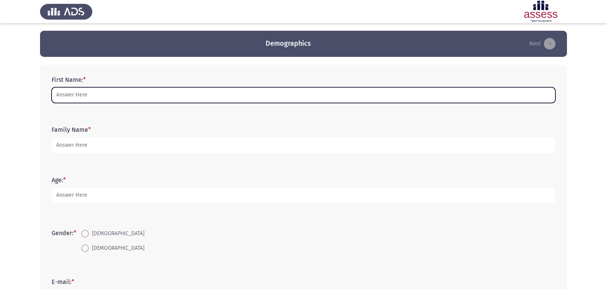
click at [117, 94] on input "First Name: *" at bounding box center [304, 95] width 504 height 16
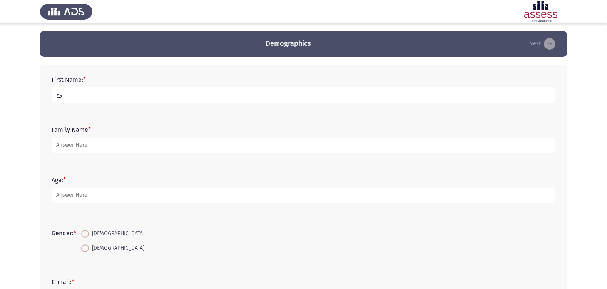
type input "و"
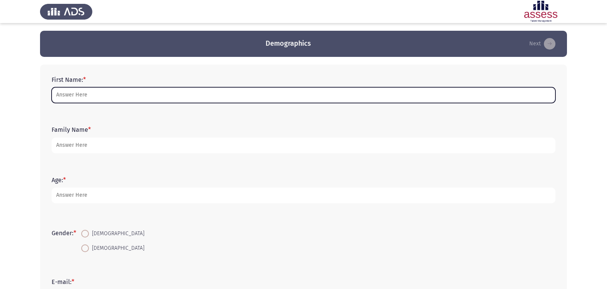
click at [202, 96] on input "First Name: *" at bounding box center [304, 95] width 504 height 16
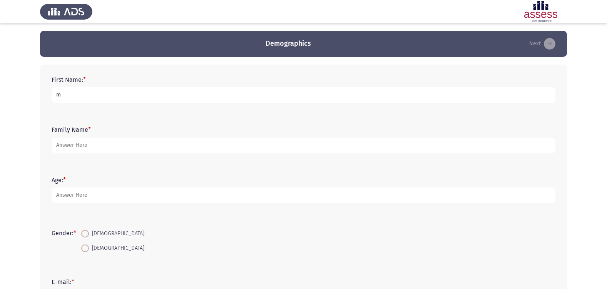
type input "[PERSON_NAME]"
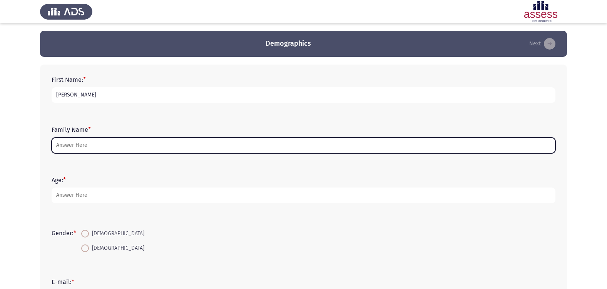
click at [103, 146] on input "Family Name *" at bounding box center [304, 146] width 504 height 16
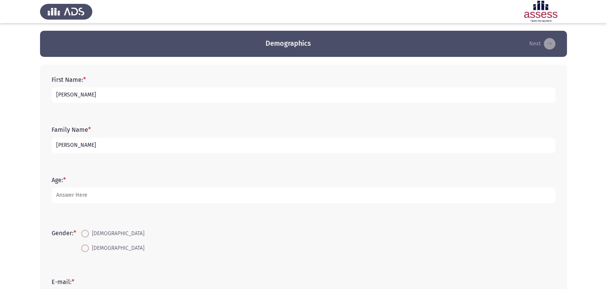
type input "Abdelhady"
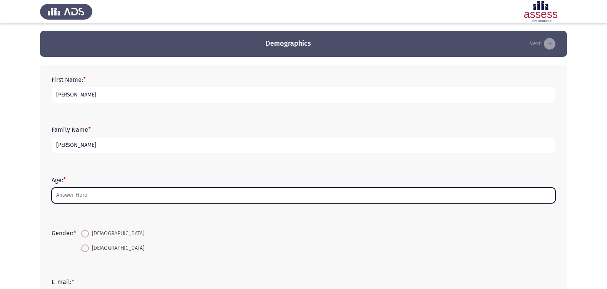
click at [90, 200] on input "Age: *" at bounding box center [304, 196] width 504 height 16
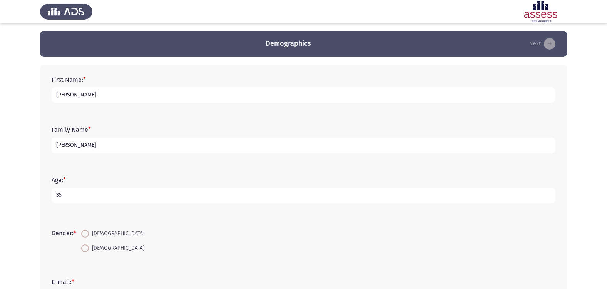
type input "35"
click at [89, 236] on span at bounding box center [85, 234] width 8 height 8
click at [89, 236] on input "[DEMOGRAPHIC_DATA]" at bounding box center [85, 234] width 8 height 8
radio input "true"
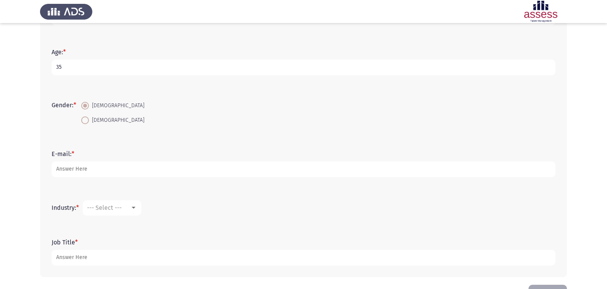
scroll to position [155, 0]
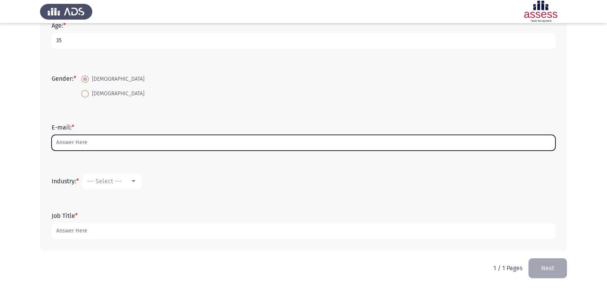
click at [106, 146] on input "E-mail: *" at bounding box center [304, 143] width 504 height 16
click at [151, 141] on input "E-mail: *" at bounding box center [304, 143] width 504 height 16
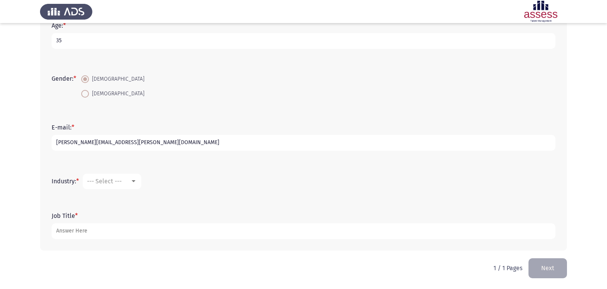
type input "Mohamed.shoaib@eden-fm.com"
click at [135, 181] on div at bounding box center [134, 182] width 4 height 2
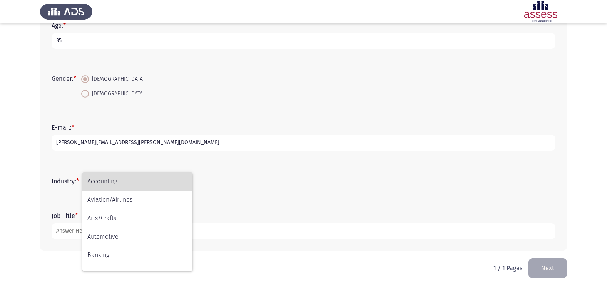
click at [136, 175] on span "Accounting" at bounding box center [137, 181] width 100 height 18
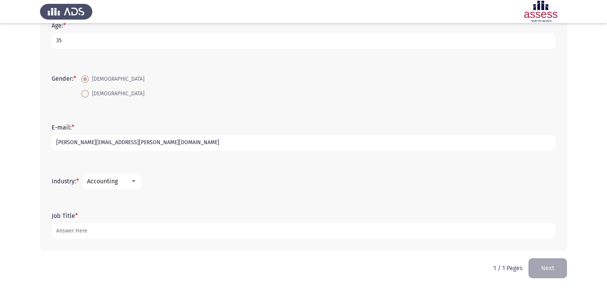
click at [98, 214] on form "Job Title *" at bounding box center [304, 225] width 504 height 27
click at [103, 219] on form "Job Title *" at bounding box center [304, 225] width 504 height 27
click at [70, 215] on label "Job Title *" at bounding box center [65, 215] width 26 height 7
click at [70, 224] on input "Job Title *" at bounding box center [304, 232] width 504 height 16
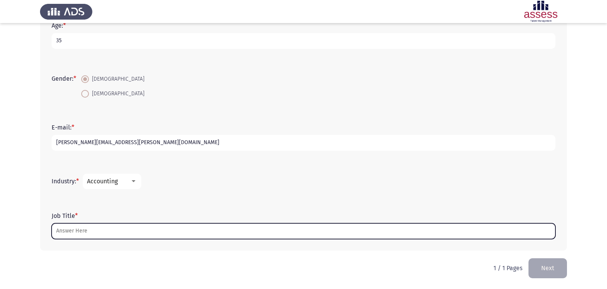
click at [108, 232] on input "Job Title *" at bounding box center [304, 232] width 504 height 16
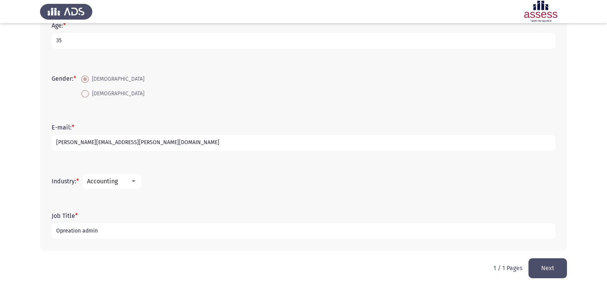
type input "Opreation admin"
click at [134, 182] on div at bounding box center [134, 182] width 4 height 2
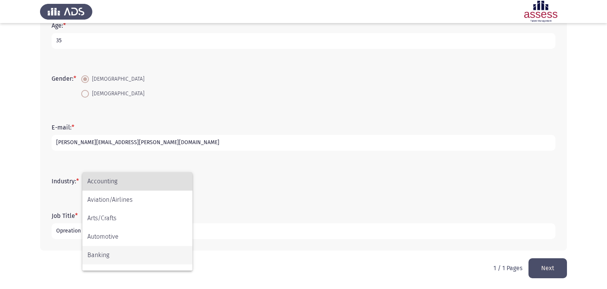
click at [118, 254] on span "Banking" at bounding box center [137, 255] width 100 height 18
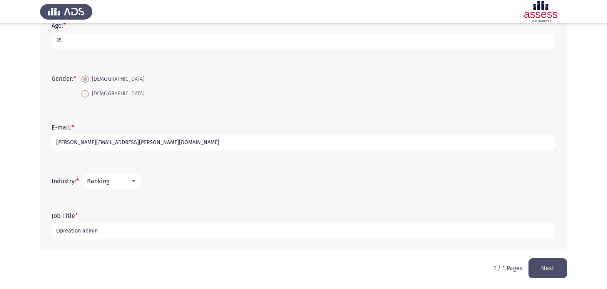
click at [147, 231] on input "Opreation admin" at bounding box center [304, 232] width 504 height 16
click at [558, 270] on button "Next" at bounding box center [548, 269] width 38 height 20
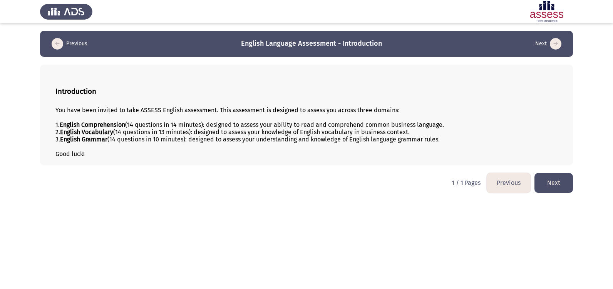
click at [562, 184] on button "Next" at bounding box center [553, 183] width 38 height 20
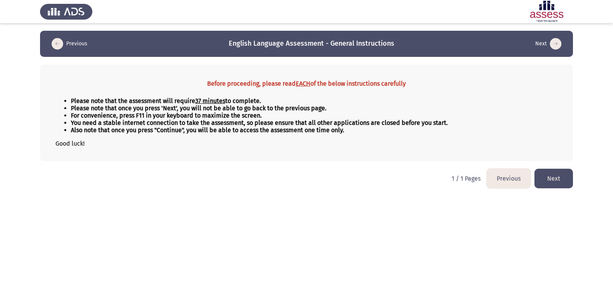
click at [562, 176] on button "Next" at bounding box center [553, 179] width 38 height 20
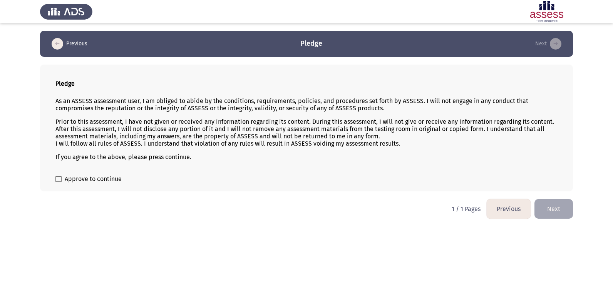
click at [81, 176] on span "Approve to continue" at bounding box center [93, 179] width 57 height 9
click at [59, 182] on input "Approve to continue" at bounding box center [58, 182] width 0 height 0
checkbox input "true"
click at [551, 209] on button "Next" at bounding box center [553, 209] width 38 height 20
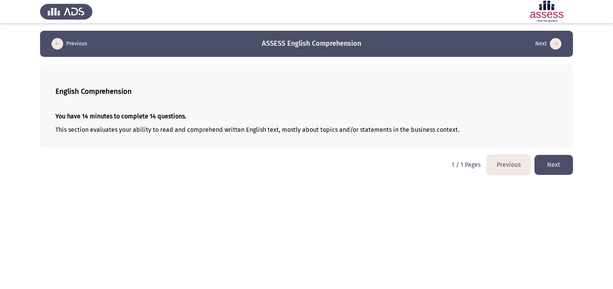
click at [554, 167] on button "Next" at bounding box center [553, 165] width 38 height 20
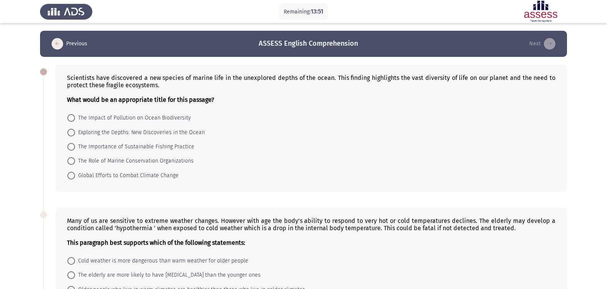
click at [69, 77] on div "Scientists have discovered a new species of marine life in the unexplored depth…" at bounding box center [311, 88] width 488 height 29
click at [79, 79] on div "Scientists have discovered a new species of marine life in the unexplored depth…" at bounding box center [311, 88] width 488 height 29
click at [75, 132] on span at bounding box center [71, 133] width 8 height 8
click at [75, 132] on input "Exploring the Depths: New Discoveries in the Ocean" at bounding box center [71, 133] width 8 height 8
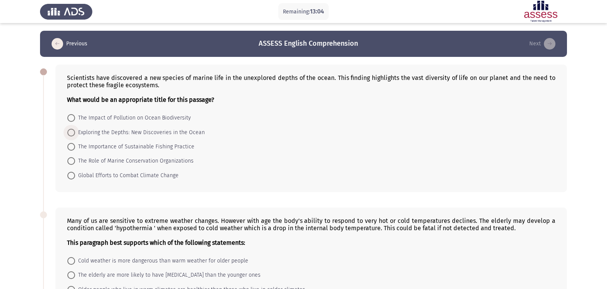
radio input "true"
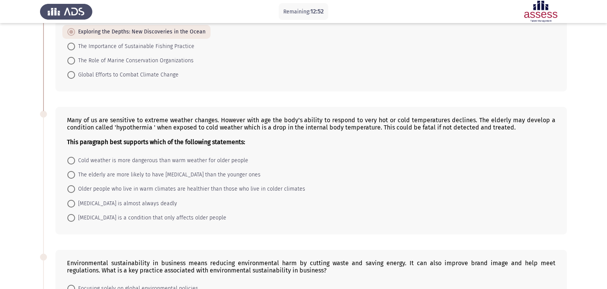
scroll to position [115, 0]
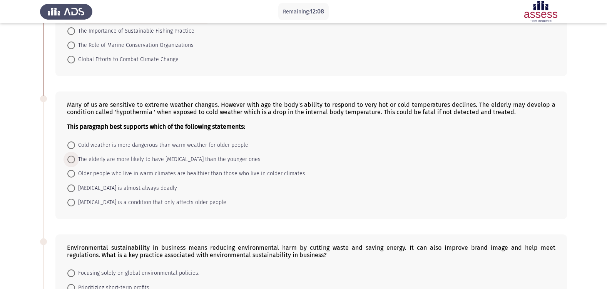
click at [95, 161] on span "The elderly are more likely to have hypothermia than the younger ones" at bounding box center [168, 159] width 186 height 9
click at [75, 161] on input "The elderly are more likely to have hypothermia than the younger ones" at bounding box center [71, 160] width 8 height 8
radio input "true"
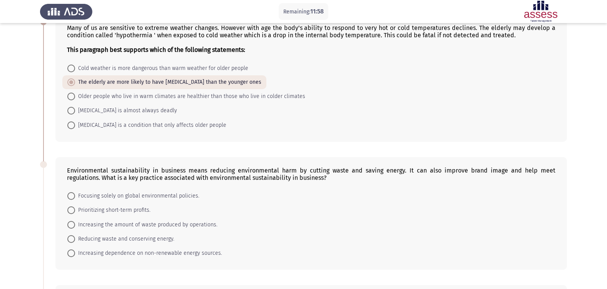
scroll to position [231, 0]
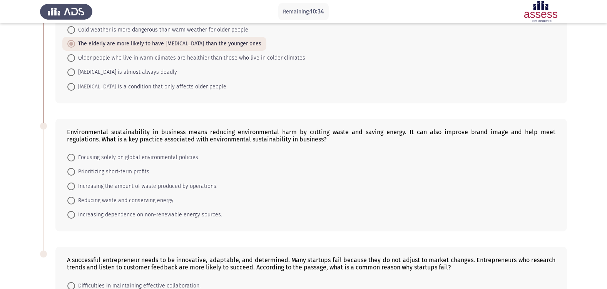
click at [80, 201] on span "Reducing waste and conserving energy." at bounding box center [124, 200] width 99 height 9
click at [75, 201] on input "Reducing waste and conserving energy." at bounding box center [71, 201] width 8 height 8
radio input "true"
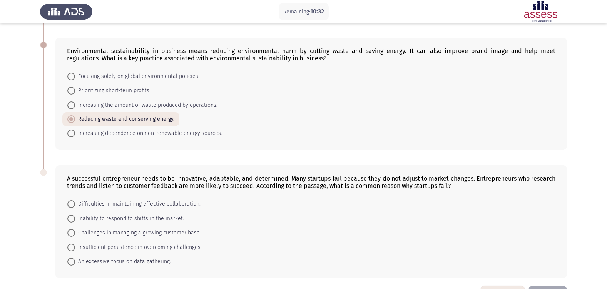
scroll to position [340, 0]
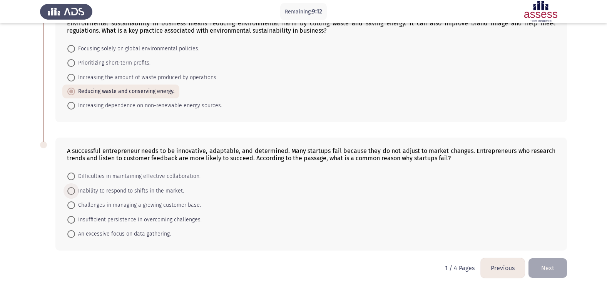
click at [86, 189] on span "Inability to respond to shifts in the market." at bounding box center [129, 191] width 109 height 9
click at [75, 189] on input "Inability to respond to shifts in the market." at bounding box center [71, 191] width 8 height 8
radio input "true"
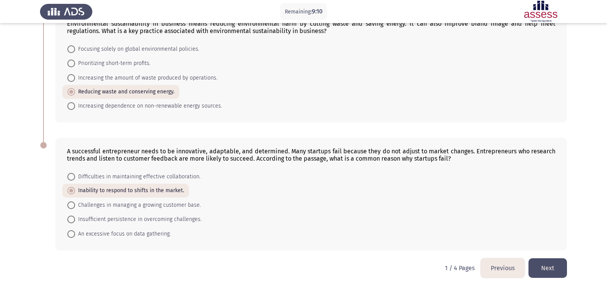
click at [558, 273] on button "Next" at bounding box center [548, 269] width 38 height 20
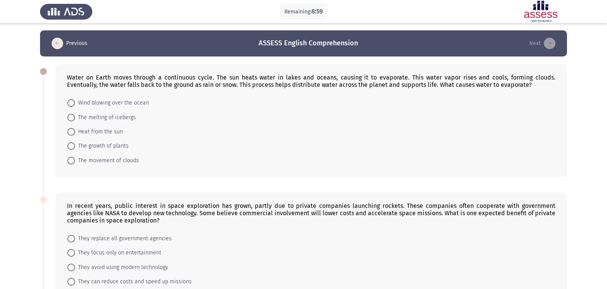
scroll to position [0, 0]
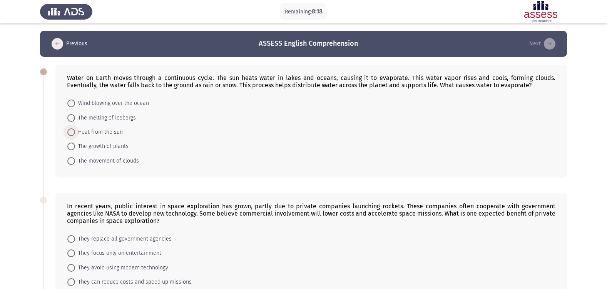
click at [102, 133] on span "Heat from the sun" at bounding box center [99, 132] width 48 height 9
click at [75, 133] on input "Heat from the sun" at bounding box center [71, 133] width 8 height 8
radio input "true"
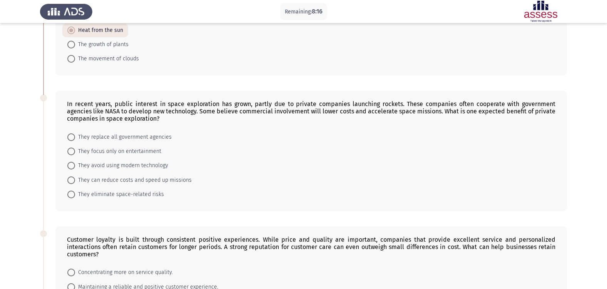
scroll to position [115, 0]
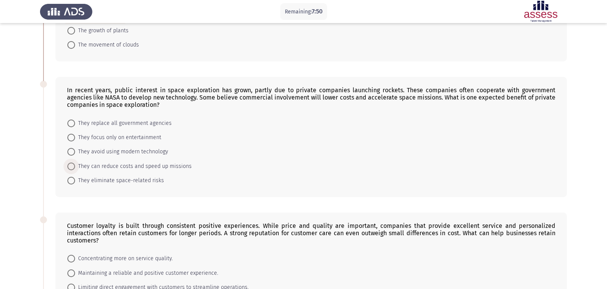
click at [100, 166] on span "They can reduce costs and speed up missions" at bounding box center [133, 166] width 117 height 9
click at [75, 166] on input "They can reduce costs and speed up missions" at bounding box center [71, 167] width 8 height 8
radio input "true"
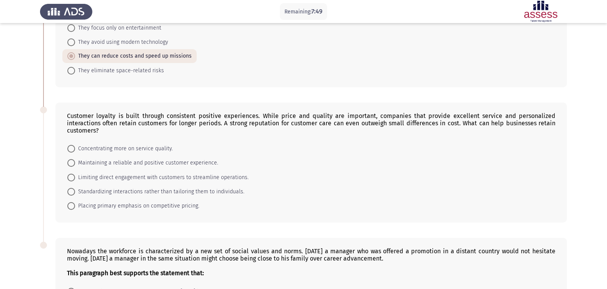
scroll to position [231, 0]
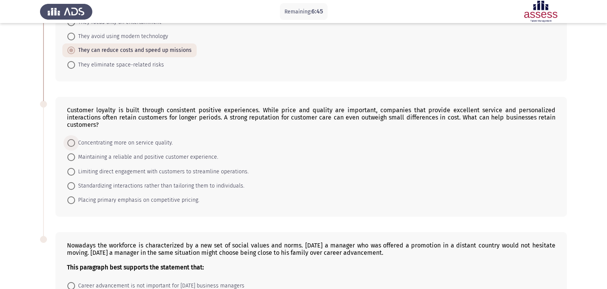
click at [142, 144] on span "Concentrating more on service quality." at bounding box center [124, 143] width 98 height 9
click at [75, 144] on input "Concentrating more on service quality." at bounding box center [71, 143] width 8 height 8
radio input "true"
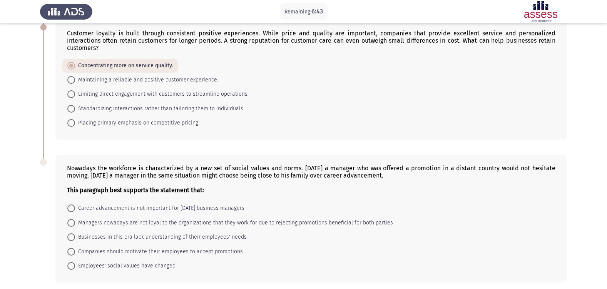
scroll to position [340, 0]
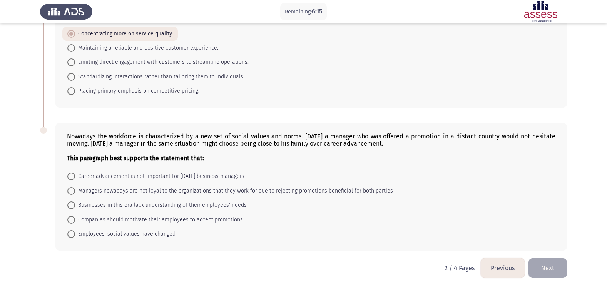
click at [145, 234] on span "Employees' social values have changed" at bounding box center [125, 234] width 100 height 9
click at [75, 234] on input "Employees' social values have changed" at bounding box center [71, 235] width 8 height 8
radio input "true"
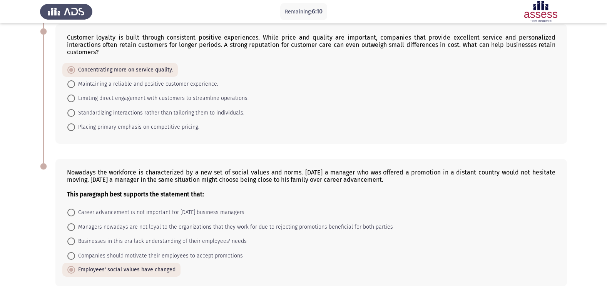
scroll to position [340, 0]
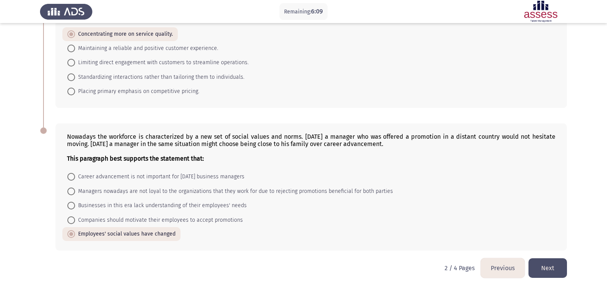
click at [550, 269] on button "Next" at bounding box center [548, 269] width 38 height 20
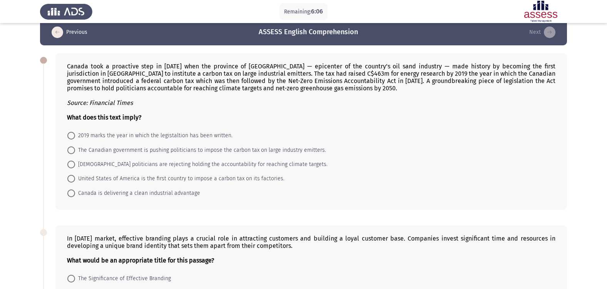
scroll to position [0, 0]
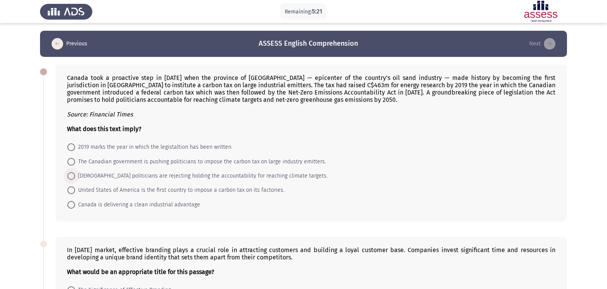
click at [140, 177] on span "Canadian politicians are rejecting holding the accountability for reaching clim…" at bounding box center [201, 176] width 253 height 9
click at [75, 177] on input "Canadian politicians are rejecting holding the accountability for reaching clim…" at bounding box center [71, 176] width 8 height 8
radio input "true"
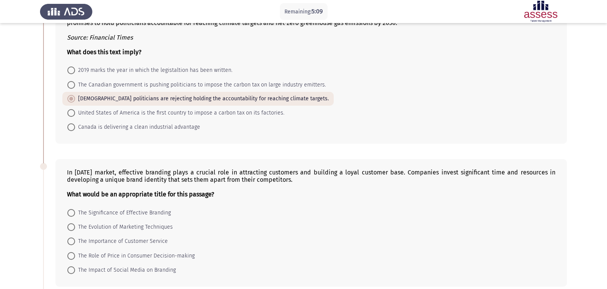
scroll to position [115, 0]
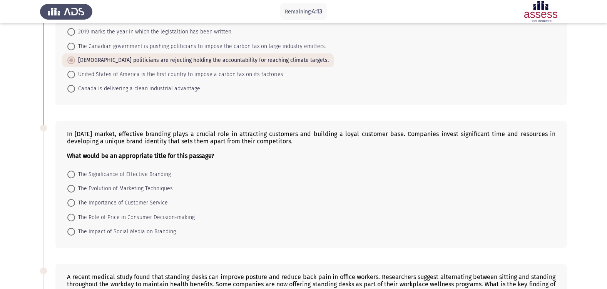
click at [146, 169] on mat-radio-button "The Significance of Effective Branding" at bounding box center [119, 174] width 114 height 14
click at [158, 176] on span "The Significance of Effective Branding" at bounding box center [123, 174] width 96 height 9
click at [75, 176] on input "The Significance of Effective Branding" at bounding box center [71, 175] width 8 height 8
radio input "true"
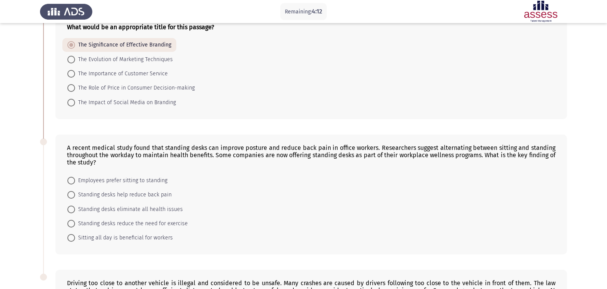
scroll to position [308, 0]
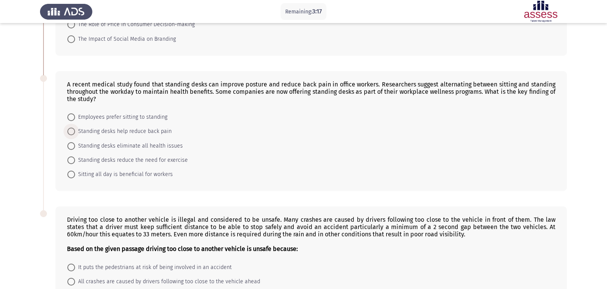
click at [128, 132] on span "Standing desks help reduce back pain" at bounding box center [123, 131] width 97 height 9
click at [75, 132] on input "Standing desks help reduce back pain" at bounding box center [71, 132] width 8 height 8
radio input "true"
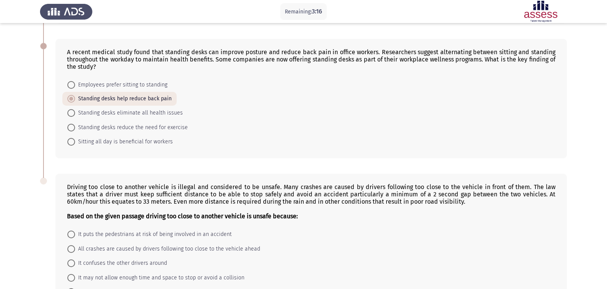
scroll to position [398, 0]
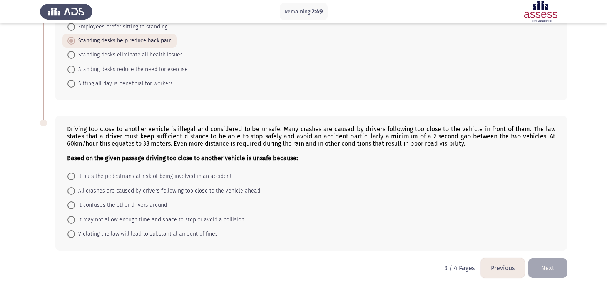
click at [152, 193] on span "All crashes are caused by drivers following too close to the vehicle ahead" at bounding box center [167, 191] width 185 height 9
click at [75, 193] on input "All crashes are caused by drivers following too close to the vehicle ahead" at bounding box center [71, 191] width 8 height 8
radio input "true"
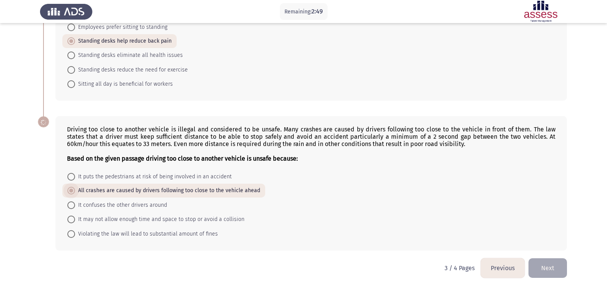
scroll to position [398, 0]
click at [547, 265] on button "Next" at bounding box center [548, 269] width 38 height 20
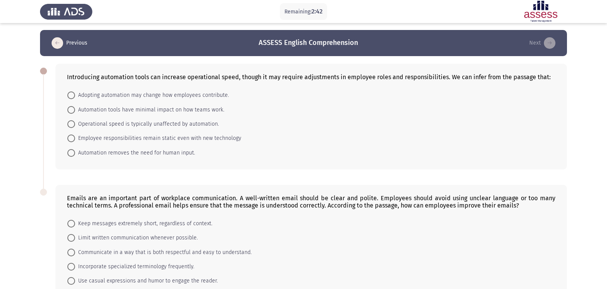
scroll to position [0, 0]
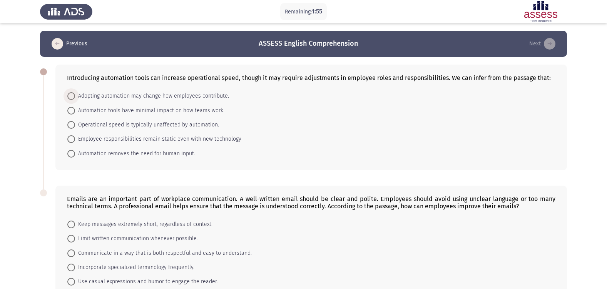
click at [105, 96] on span "Adopting automation may change how employees contribute." at bounding box center [152, 96] width 154 height 9
click at [75, 96] on input "Adopting automation may change how employees contribute." at bounding box center [71, 96] width 8 height 8
radio input "true"
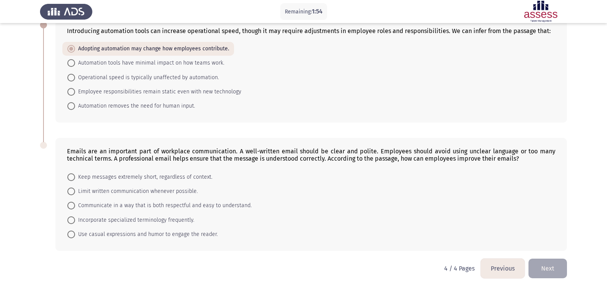
scroll to position [47, 0]
click at [106, 204] on span "Communicate in a way that is both respectful and easy to understand." at bounding box center [163, 205] width 177 height 9
click at [75, 204] on input "Communicate in a way that is both respectful and easy to understand." at bounding box center [71, 206] width 8 height 8
radio input "true"
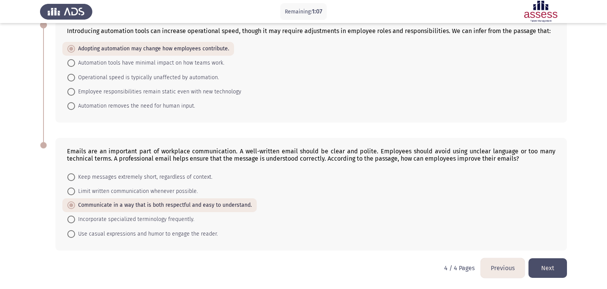
click at [552, 271] on button "Next" at bounding box center [548, 269] width 38 height 20
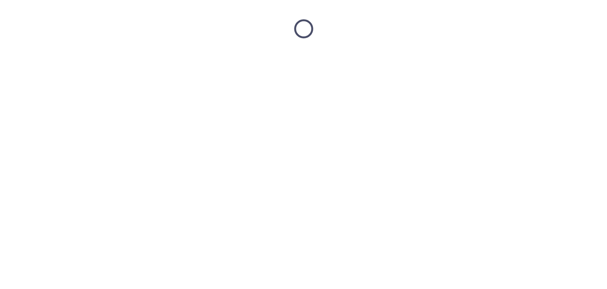
scroll to position [0, 0]
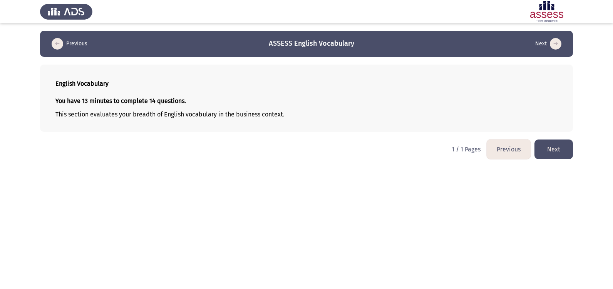
click at [567, 149] on button "Next" at bounding box center [553, 150] width 38 height 20
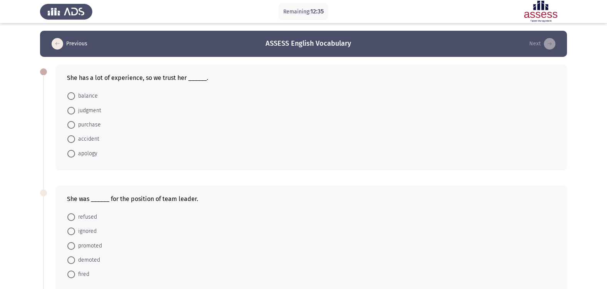
click at [98, 112] on span "judgment" at bounding box center [88, 110] width 26 height 9
click at [75, 112] on input "judgment" at bounding box center [71, 111] width 8 height 8
radio input "true"
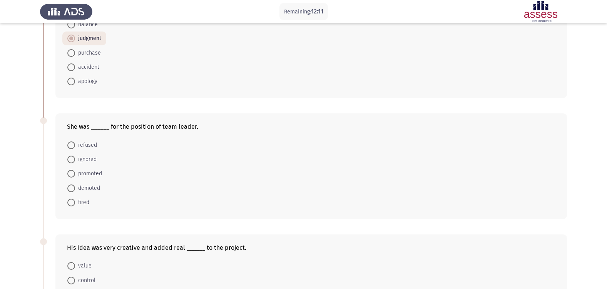
scroll to position [77, 0]
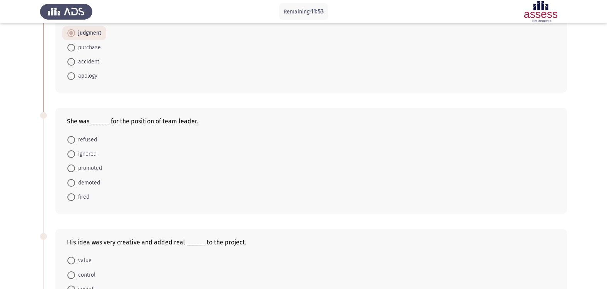
click at [97, 171] on span "promoted" at bounding box center [88, 168] width 27 height 9
click at [75, 171] on input "promoted" at bounding box center [71, 169] width 8 height 8
radio input "true"
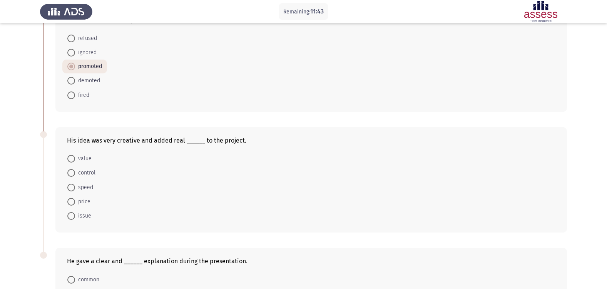
scroll to position [192, 0]
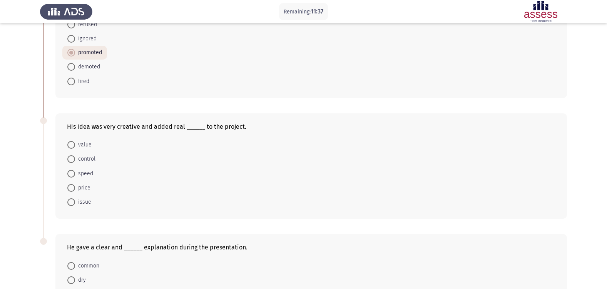
click at [87, 144] on span "value" at bounding box center [83, 144] width 17 height 9
click at [75, 144] on input "value" at bounding box center [71, 145] width 8 height 8
radio input "true"
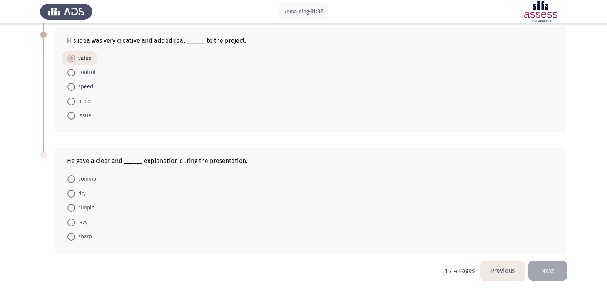
scroll to position [281, 0]
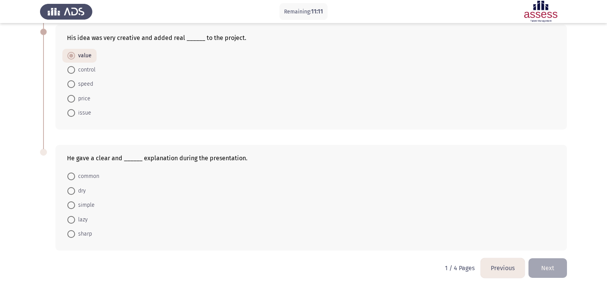
click at [91, 207] on span "simple" at bounding box center [85, 205] width 20 height 9
click at [75, 207] on input "simple" at bounding box center [71, 206] width 8 height 8
radio input "true"
click at [553, 269] on button "Next" at bounding box center [548, 269] width 38 height 20
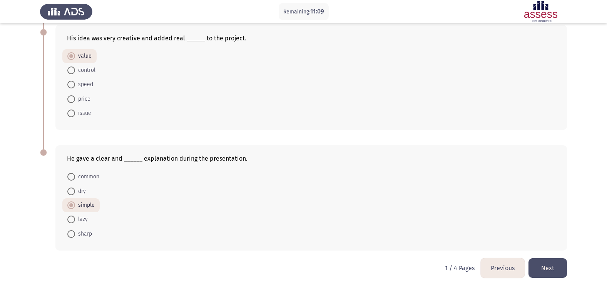
scroll to position [0, 0]
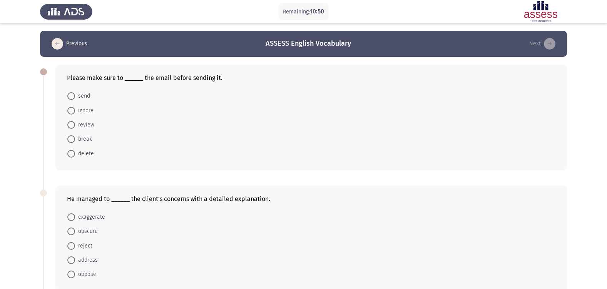
click at [81, 95] on span "send" at bounding box center [82, 96] width 15 height 9
click at [75, 95] on input "send" at bounding box center [71, 96] width 8 height 8
radio input "true"
click at [84, 125] on span "review" at bounding box center [84, 124] width 19 height 9
click at [75, 125] on input "review" at bounding box center [71, 125] width 8 height 8
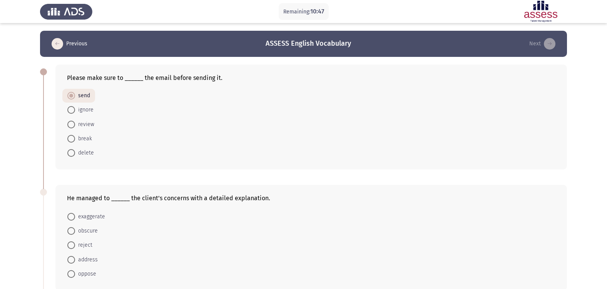
radio input "true"
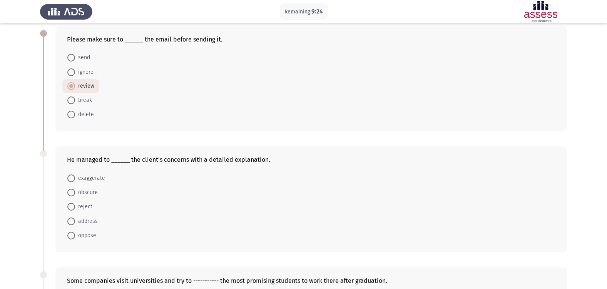
click at [94, 193] on span "obscure" at bounding box center [86, 192] width 23 height 9
click at [75, 193] on input "obscure" at bounding box center [71, 193] width 8 height 8
radio input "true"
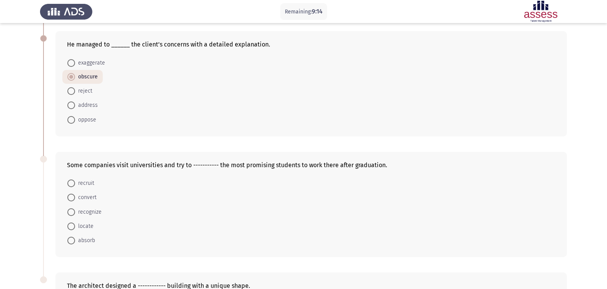
scroll to position [115, 0]
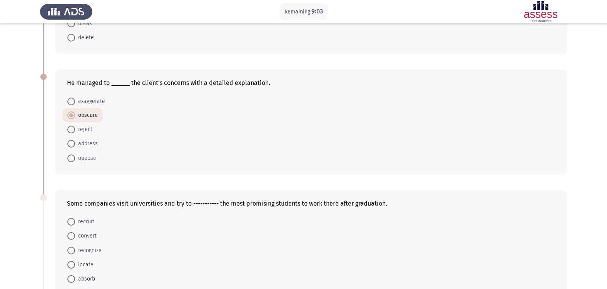
click at [97, 146] on mat-radio-button "address" at bounding box center [82, 144] width 40 height 14
click at [75, 144] on span at bounding box center [71, 144] width 8 height 8
click at [75, 144] on input "address" at bounding box center [71, 144] width 8 height 8
radio input "true"
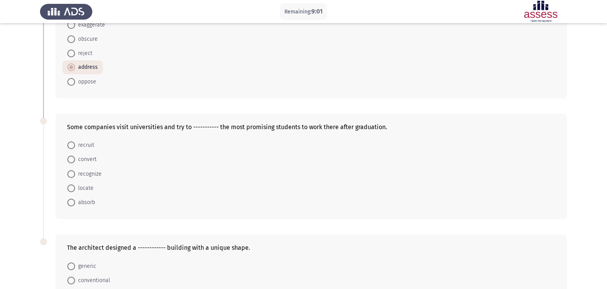
scroll to position [192, 0]
click at [87, 147] on span "recruit" at bounding box center [84, 144] width 19 height 9
click at [75, 147] on input "recruit" at bounding box center [71, 145] width 8 height 8
radio input "true"
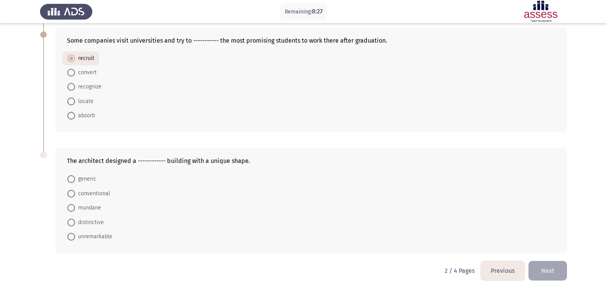
scroll to position [281, 0]
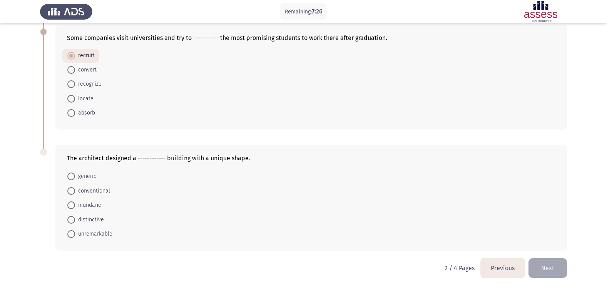
click at [97, 221] on span "distinctive" at bounding box center [89, 220] width 29 height 9
click at [75, 221] on input "distinctive" at bounding box center [71, 220] width 8 height 8
radio input "true"
click at [560, 268] on button "Next" at bounding box center [548, 269] width 38 height 20
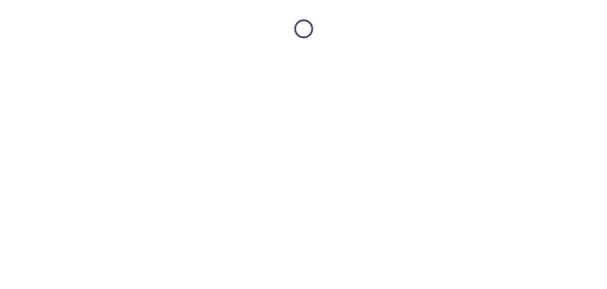
scroll to position [0, 0]
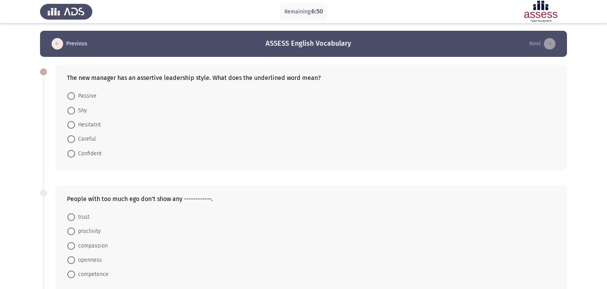
click at [91, 154] on span "Confident" at bounding box center [88, 153] width 27 height 9
click at [75, 154] on input "Confident" at bounding box center [71, 154] width 8 height 8
radio input "true"
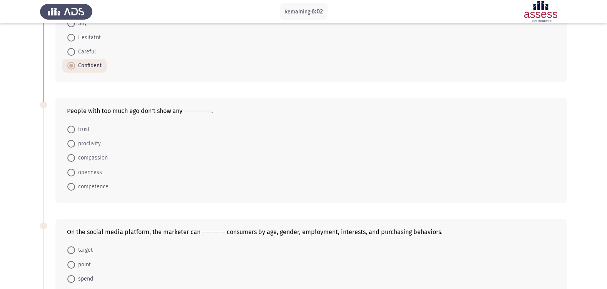
scroll to position [77, 0]
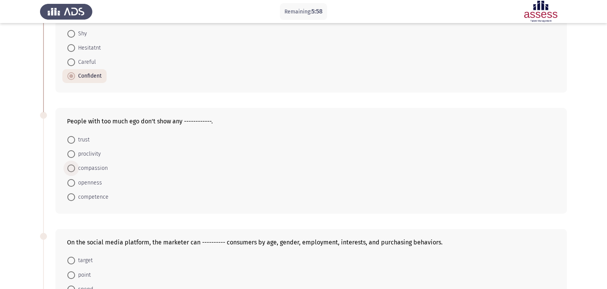
click at [100, 170] on span "compassion" at bounding box center [91, 168] width 33 height 9
click at [75, 170] on input "compassion" at bounding box center [71, 169] width 8 height 8
radio input "true"
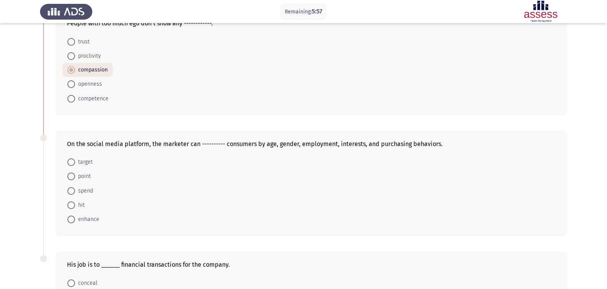
scroll to position [192, 0]
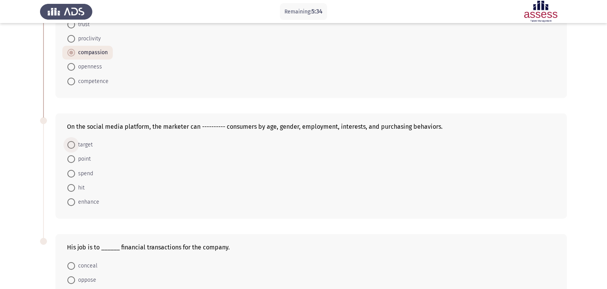
click at [85, 146] on span "target" at bounding box center [84, 144] width 18 height 9
click at [75, 146] on input "target" at bounding box center [71, 145] width 8 height 8
radio input "true"
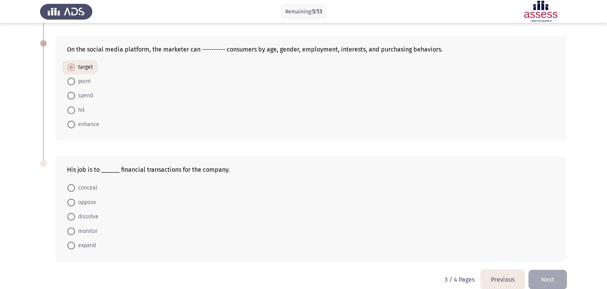
scroll to position [281, 0]
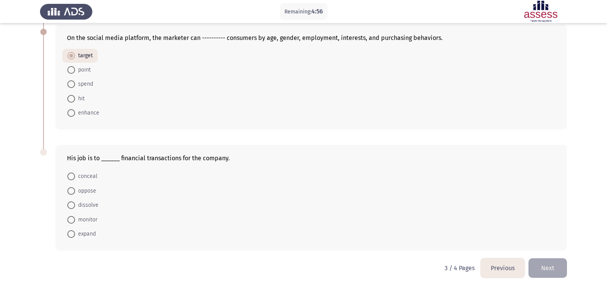
click at [84, 223] on span "monitor" at bounding box center [86, 220] width 22 height 9
click at [75, 223] on input "monitor" at bounding box center [71, 220] width 8 height 8
radio input "true"
click at [556, 266] on button "Next" at bounding box center [548, 269] width 38 height 20
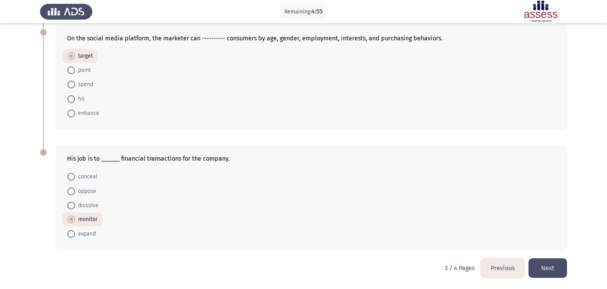
scroll to position [0, 0]
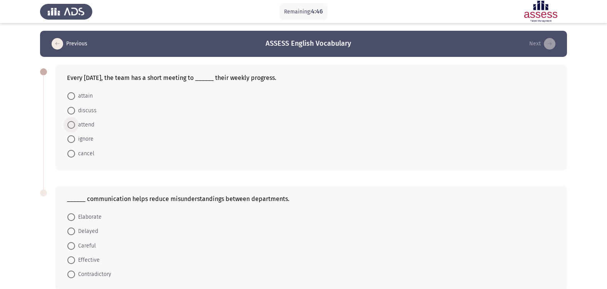
click at [91, 124] on span "attend" at bounding box center [84, 124] width 19 height 9
click at [75, 124] on input "attend" at bounding box center [71, 125] width 8 height 8
radio input "true"
click at [85, 111] on span "discuss" at bounding box center [86, 110] width 22 height 9
click at [75, 111] on input "discuss" at bounding box center [71, 111] width 8 height 8
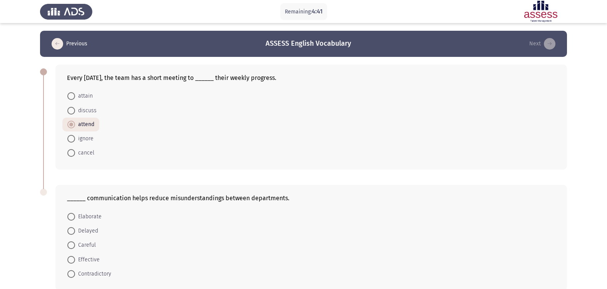
radio input "true"
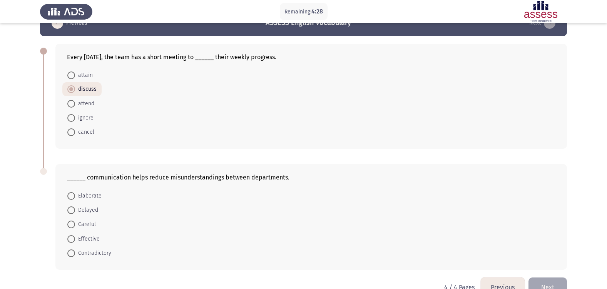
scroll to position [40, 0]
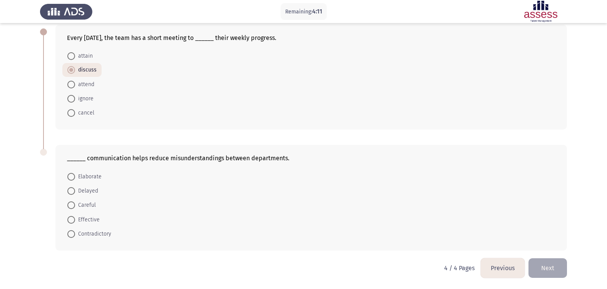
click at [87, 218] on span "Effective" at bounding box center [87, 220] width 25 height 9
click at [75, 218] on input "Effective" at bounding box center [71, 220] width 8 height 8
radio input "true"
click at [559, 266] on button "Next" at bounding box center [548, 269] width 38 height 20
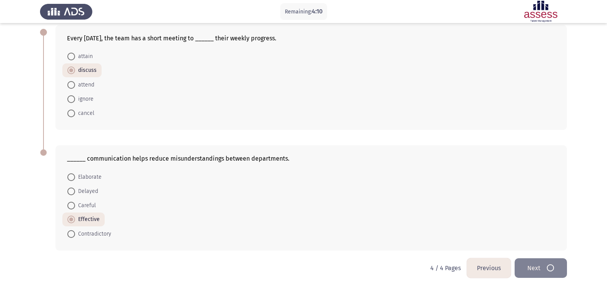
scroll to position [0, 0]
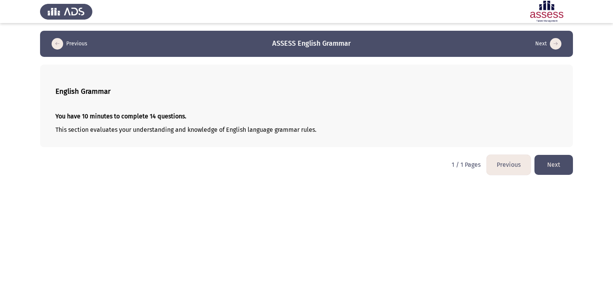
click at [549, 169] on button "Next" at bounding box center [553, 165] width 38 height 20
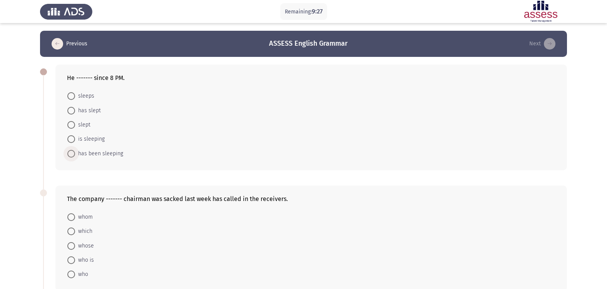
click at [106, 157] on span "has been sleeping" at bounding box center [99, 153] width 48 height 9
click at [75, 157] on input "has been sleeping" at bounding box center [71, 154] width 8 height 8
radio input "true"
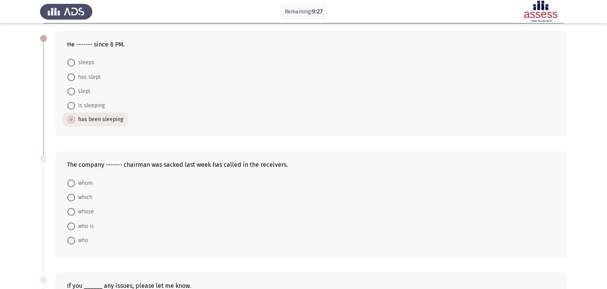
scroll to position [115, 0]
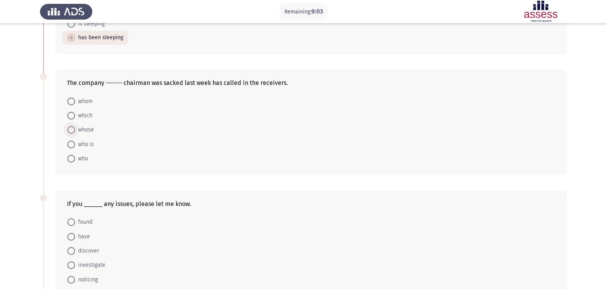
click at [84, 130] on span "whose" at bounding box center [84, 129] width 19 height 9
click at [75, 130] on input "whose" at bounding box center [71, 130] width 8 height 8
radio input "true"
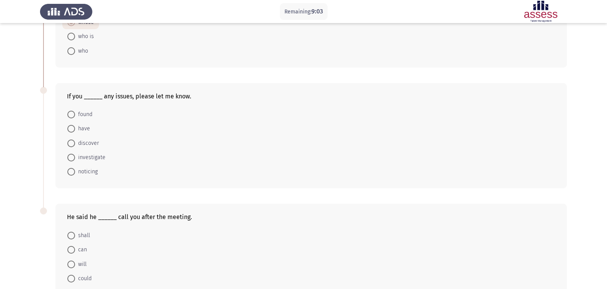
scroll to position [231, 0]
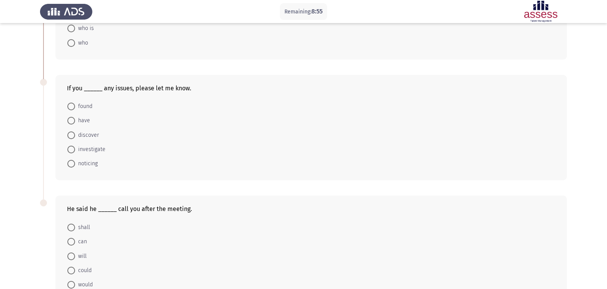
click at [88, 107] on span "found" at bounding box center [83, 106] width 17 height 9
click at [75, 107] on input "found" at bounding box center [71, 107] width 8 height 8
radio input "true"
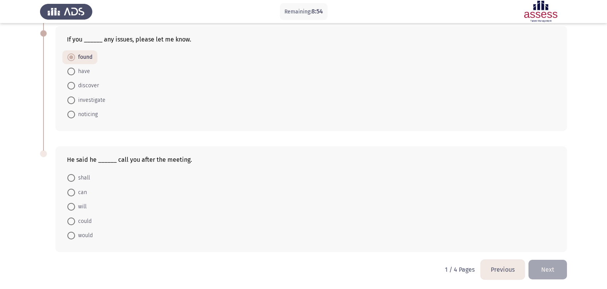
scroll to position [281, 0]
click at [79, 206] on span "will" at bounding box center [81, 205] width 12 height 9
click at [75, 206] on input "will" at bounding box center [71, 206] width 8 height 8
radio input "true"
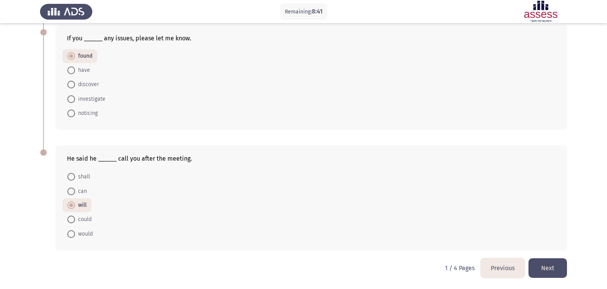
click at [557, 264] on button "Next" at bounding box center [548, 269] width 38 height 20
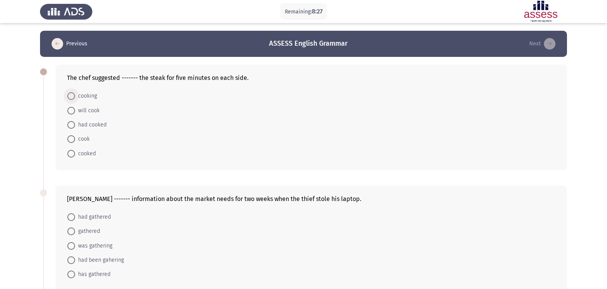
click at [93, 95] on span "cooking" at bounding box center [86, 96] width 22 height 9
click at [75, 95] on input "cooking" at bounding box center [71, 96] width 8 height 8
radio input "true"
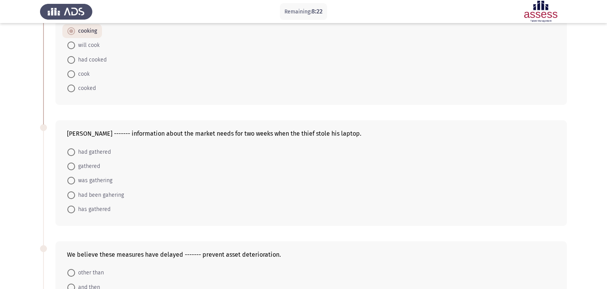
scroll to position [77, 0]
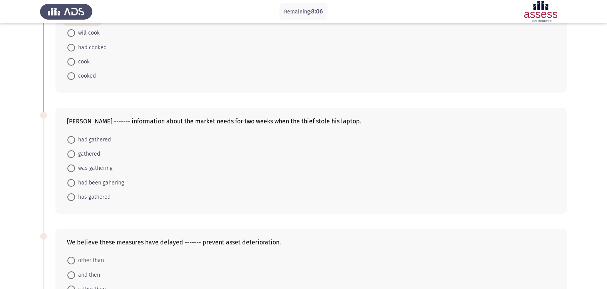
click at [103, 139] on span "had gathered" at bounding box center [93, 139] width 36 height 9
click at [75, 139] on input "had gathered" at bounding box center [71, 140] width 8 height 8
radio input "true"
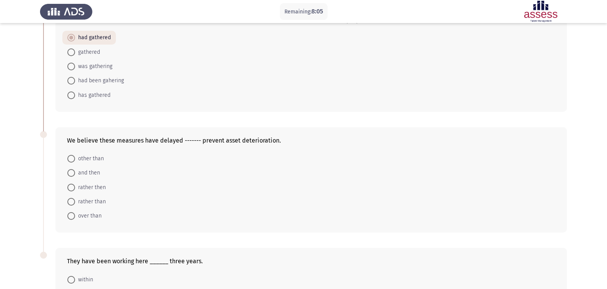
scroll to position [192, 0]
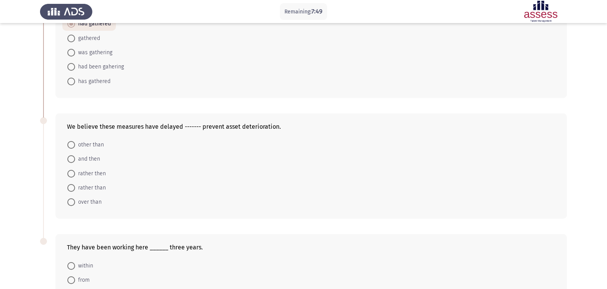
click at [99, 143] on span "other than" at bounding box center [89, 144] width 29 height 9
click at [75, 143] on input "other than" at bounding box center [71, 145] width 8 height 8
radio input "true"
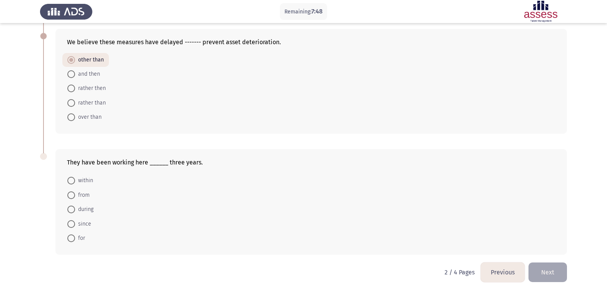
scroll to position [281, 0]
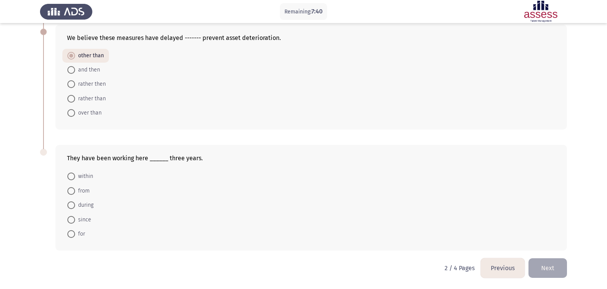
click at [88, 221] on span "since" at bounding box center [83, 220] width 16 height 9
click at [75, 221] on input "since" at bounding box center [71, 220] width 8 height 8
radio input "true"
click at [85, 236] on mat-radio-button "for" at bounding box center [76, 234] width 28 height 14
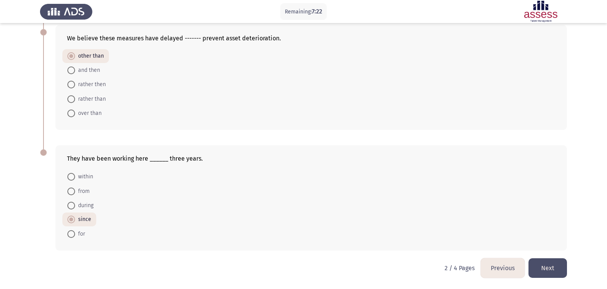
click at [79, 234] on span "for" at bounding box center [80, 234] width 10 height 9
click at [75, 234] on input "for" at bounding box center [71, 235] width 8 height 8
radio input "true"
click at [547, 264] on button "Next" at bounding box center [548, 269] width 38 height 20
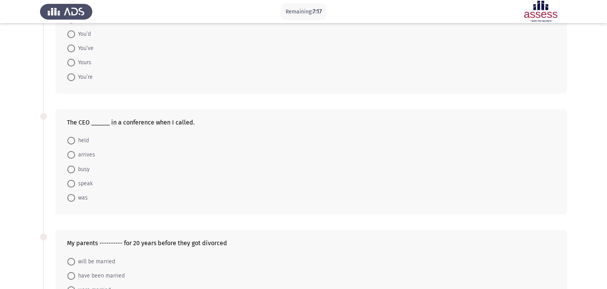
scroll to position [0, 0]
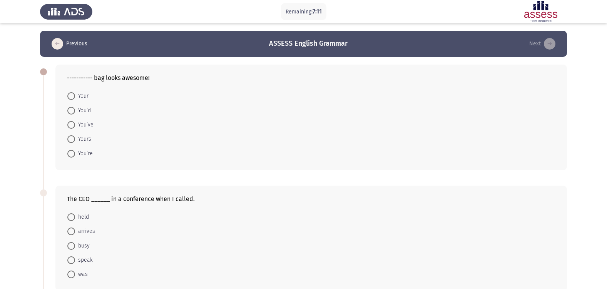
click at [80, 97] on span "Your" at bounding box center [81, 96] width 13 height 9
click at [75, 97] on input "Your" at bounding box center [71, 96] width 8 height 8
radio input "true"
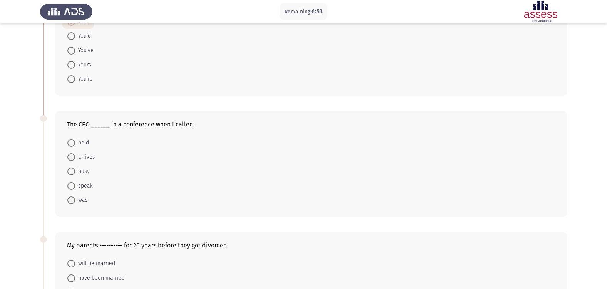
scroll to position [77, 0]
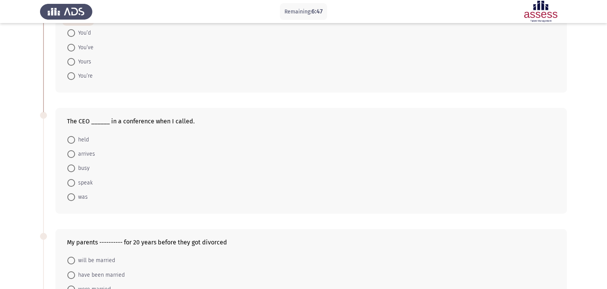
click at [83, 198] on span "was" at bounding box center [81, 197] width 13 height 9
click at [75, 198] on input "was" at bounding box center [71, 198] width 8 height 8
radio input "true"
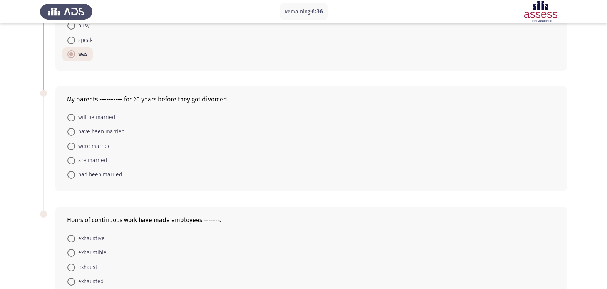
scroll to position [231, 0]
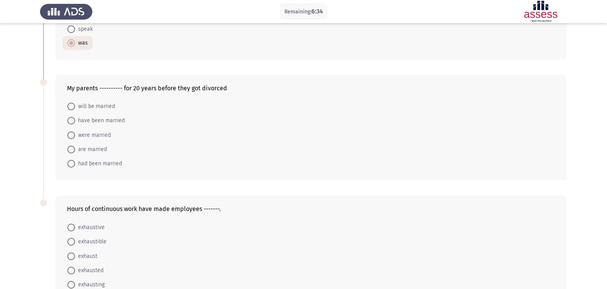
click at [120, 122] on span "have been married" at bounding box center [100, 120] width 50 height 9
click at [75, 122] on input "have been married" at bounding box center [71, 121] width 8 height 8
radio input "true"
click at [98, 161] on span "had been married" at bounding box center [98, 163] width 47 height 9
click at [75, 161] on input "had been married" at bounding box center [71, 164] width 8 height 8
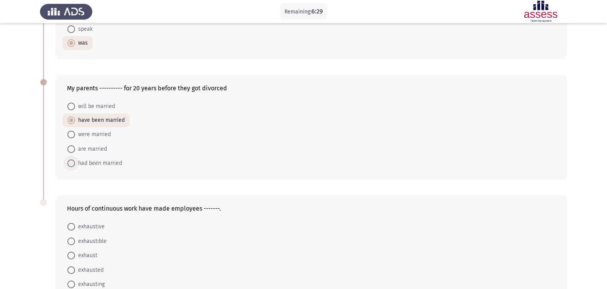
radio input "true"
click at [101, 139] on span "were married" at bounding box center [93, 135] width 36 height 9
click at [75, 139] on input "were married" at bounding box center [71, 136] width 8 height 8
radio input "true"
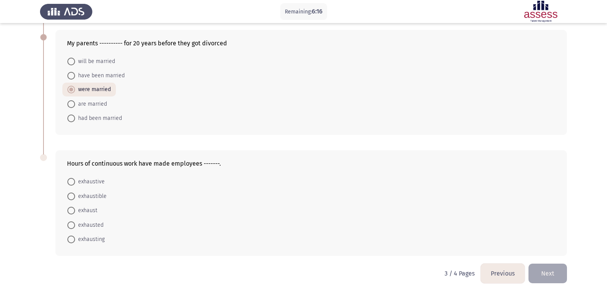
scroll to position [281, 0]
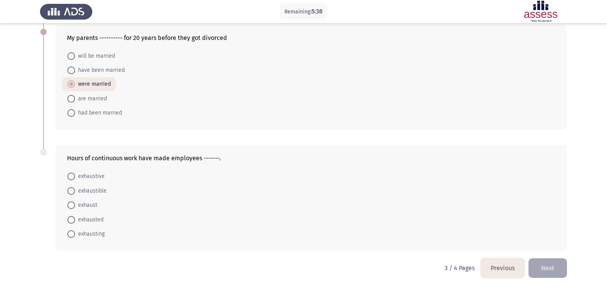
click at [101, 221] on span "exhausted" at bounding box center [89, 220] width 28 height 9
click at [75, 221] on input "exhausted" at bounding box center [71, 220] width 8 height 8
radio input "true"
click at [551, 270] on button "Next" at bounding box center [548, 269] width 38 height 20
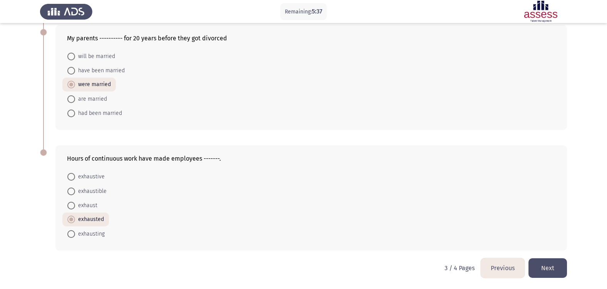
scroll to position [0, 0]
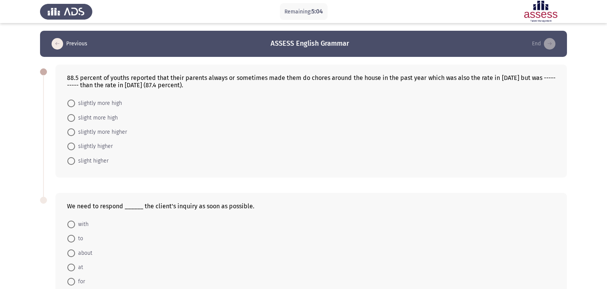
click at [92, 134] on span "slightly more higher" at bounding box center [101, 132] width 52 height 9
click at [75, 134] on input "slightly more higher" at bounding box center [71, 133] width 8 height 8
radio input "true"
click at [87, 161] on span "slight higher" at bounding box center [91, 160] width 33 height 9
click at [75, 161] on input "slight higher" at bounding box center [71, 161] width 8 height 8
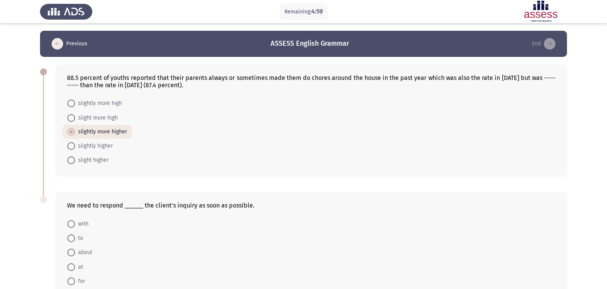
radio input "true"
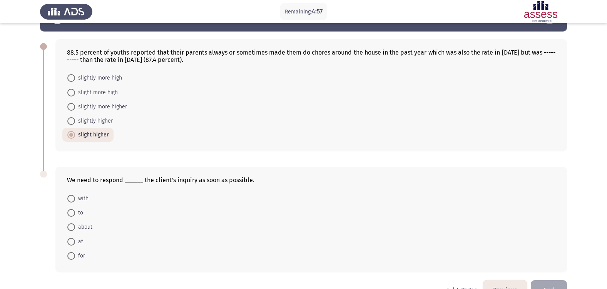
scroll to position [38, 0]
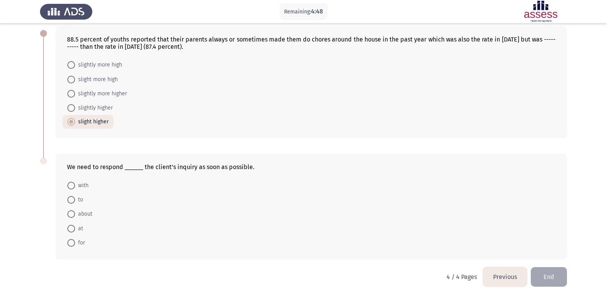
click at [77, 200] on span "to" at bounding box center [79, 200] width 8 height 9
click at [75, 200] on input "to" at bounding box center [71, 200] width 8 height 8
radio input "true"
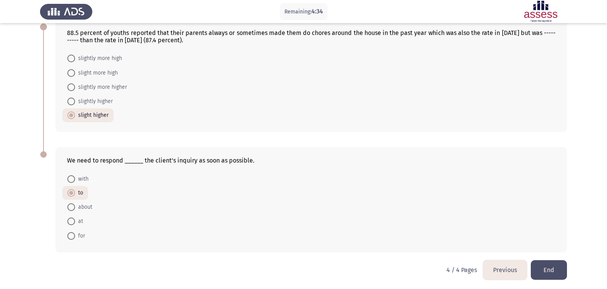
scroll to position [47, 0]
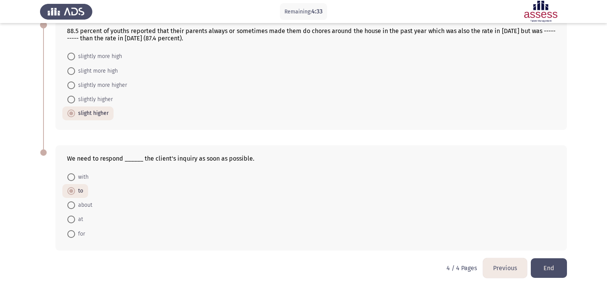
click at [554, 267] on button "End" at bounding box center [549, 269] width 36 height 20
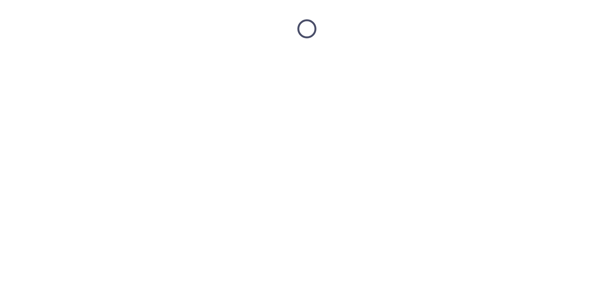
scroll to position [0, 0]
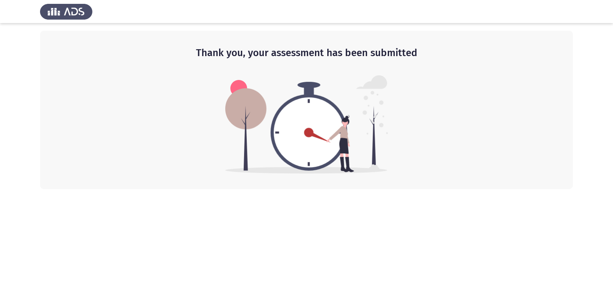
click at [380, 125] on img at bounding box center [306, 124] width 163 height 99
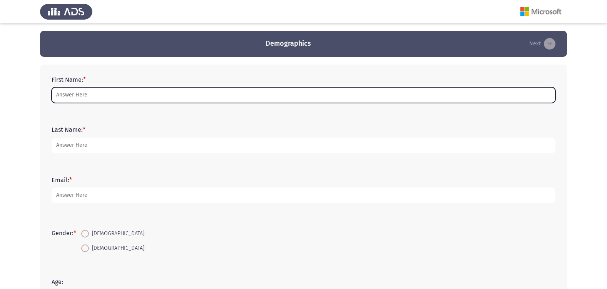
click at [136, 101] on input "First Name: *" at bounding box center [304, 95] width 504 height 16
type input "[PERSON_NAME]"
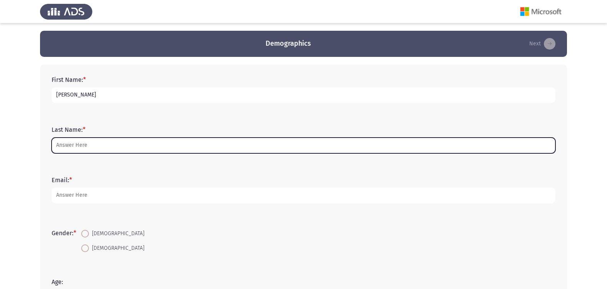
click at [94, 146] on input "Last Name: *" at bounding box center [304, 146] width 504 height 16
type input "[PERSON_NAME]"
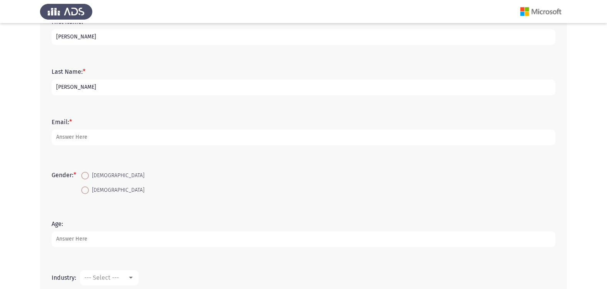
scroll to position [77, 0]
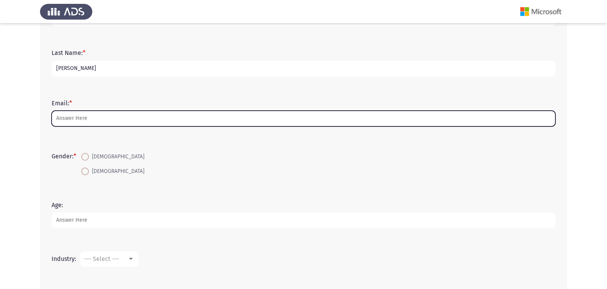
click at [89, 121] on input "Email: *" at bounding box center [304, 119] width 504 height 16
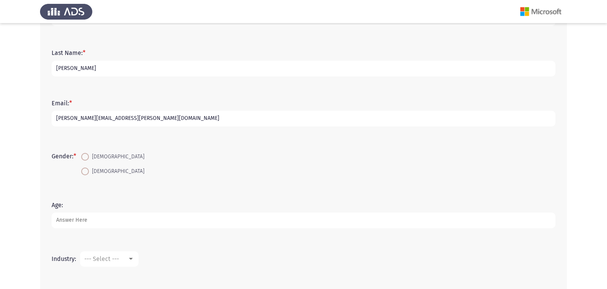
type input "[PERSON_NAME][EMAIL_ADDRESS][PERSON_NAME][DOMAIN_NAME]"
click at [95, 153] on span "[DEMOGRAPHIC_DATA]" at bounding box center [116, 156] width 55 height 9
click at [89, 153] on input "[DEMOGRAPHIC_DATA]" at bounding box center [85, 157] width 8 height 8
radio input "true"
click at [82, 220] on input "Age:" at bounding box center [304, 221] width 504 height 16
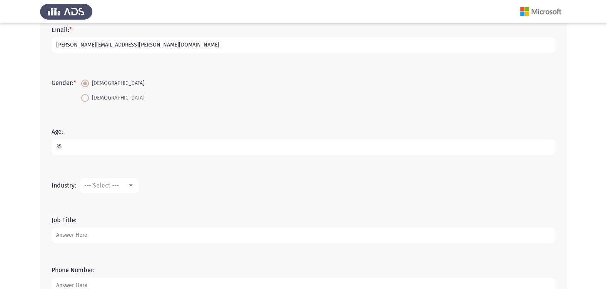
scroll to position [154, 0]
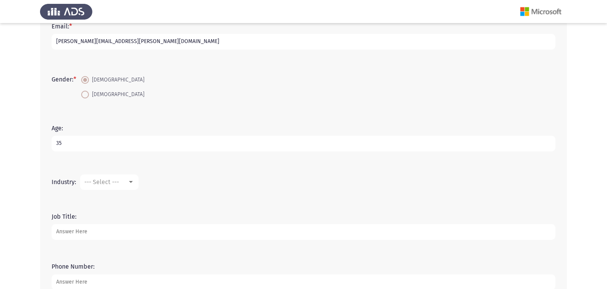
type input "35"
click at [135, 182] on mat-select "--- Select ---" at bounding box center [109, 182] width 59 height 15
click at [127, 180] on div "--- Select ---" at bounding box center [105, 182] width 43 height 7
click at [116, 254] on span "Banking" at bounding box center [133, 256] width 100 height 18
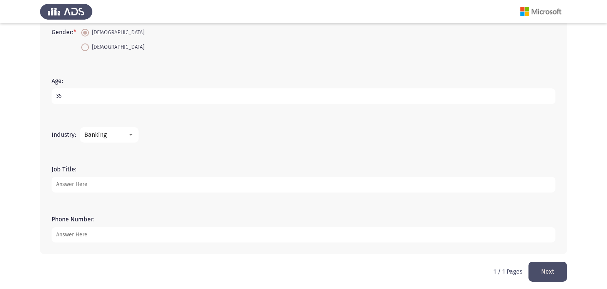
scroll to position [205, 0]
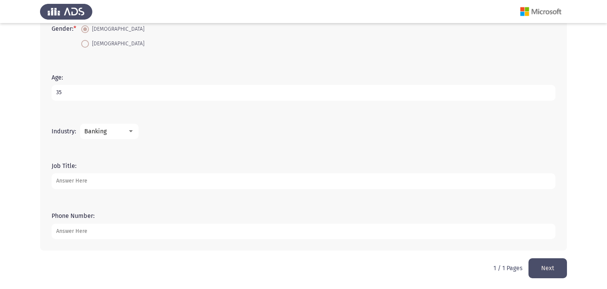
click at [110, 177] on input "Job Title:" at bounding box center [304, 182] width 504 height 16
type input "Opreation Admin"
click at [81, 234] on input "Phone Number:" at bounding box center [304, 232] width 504 height 16
type input "01064609213"
click at [540, 269] on button "Next" at bounding box center [548, 269] width 38 height 20
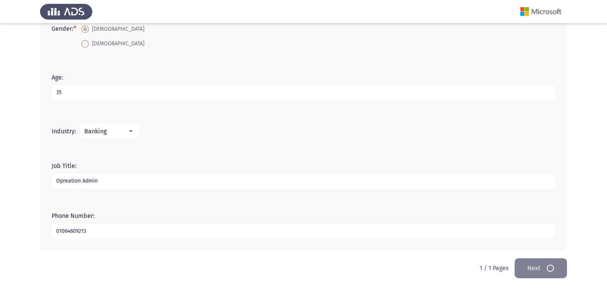
scroll to position [0, 0]
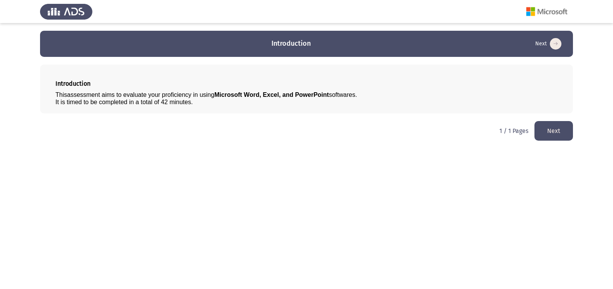
click at [565, 135] on button "Next" at bounding box center [553, 131] width 38 height 20
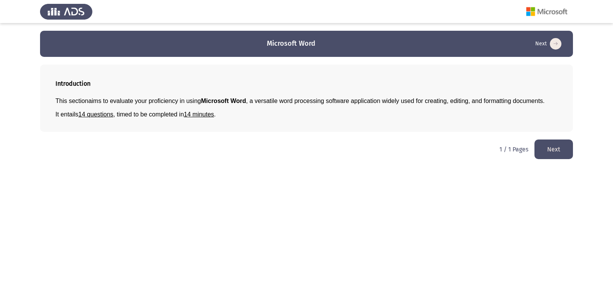
click at [555, 151] on button "Next" at bounding box center [553, 150] width 38 height 20
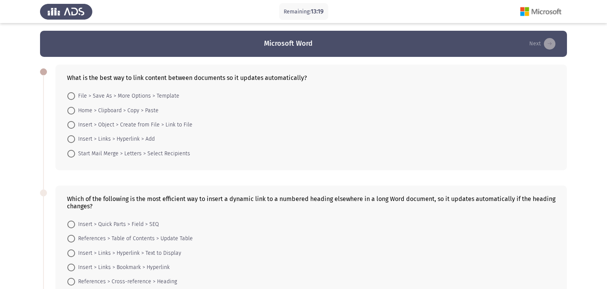
click at [172, 127] on span "Insert > Object > Create from File > Link to File" at bounding box center [133, 124] width 117 height 9
click at [75, 127] on input "Insert > Object > Create from File > Link to File" at bounding box center [71, 125] width 8 height 8
radio input "true"
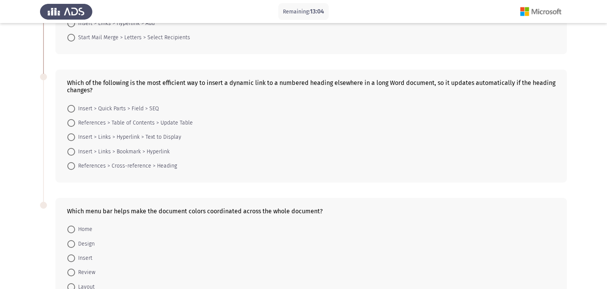
scroll to position [154, 0]
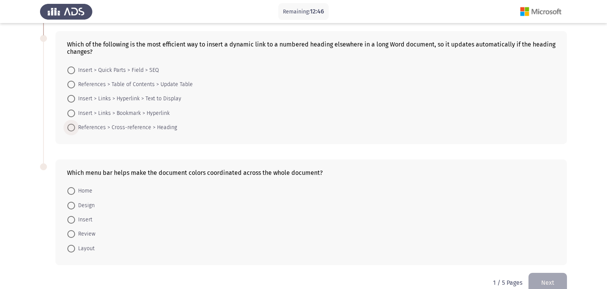
click at [135, 129] on span "References > Cross-reference > Heading" at bounding box center [126, 127] width 102 height 9
click at [75, 129] on input "References > Cross-reference > Heading" at bounding box center [71, 128] width 8 height 8
radio input "true"
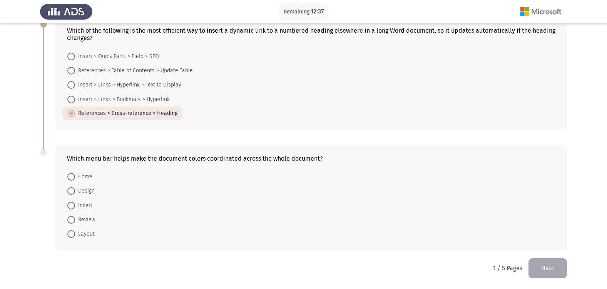
click at [86, 179] on span "Home" at bounding box center [83, 176] width 17 height 9
click at [75, 179] on input "Home" at bounding box center [71, 177] width 8 height 8
radio input "true"
click at [543, 268] on button "Next" at bounding box center [548, 269] width 38 height 20
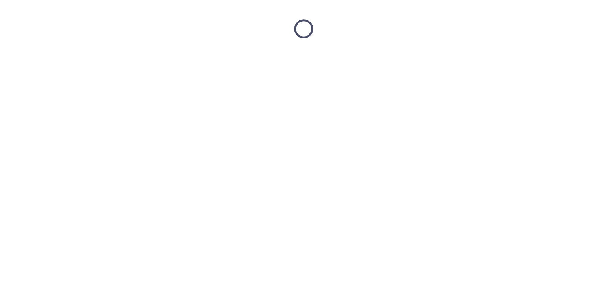
scroll to position [0, 0]
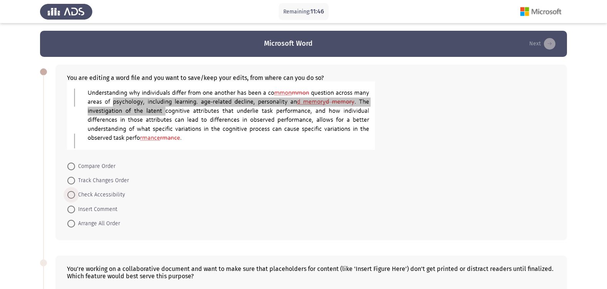
click at [113, 196] on span "Check Accessibility" at bounding box center [100, 195] width 50 height 9
click at [75, 196] on input "Check Accessibility" at bounding box center [71, 195] width 8 height 8
radio input "true"
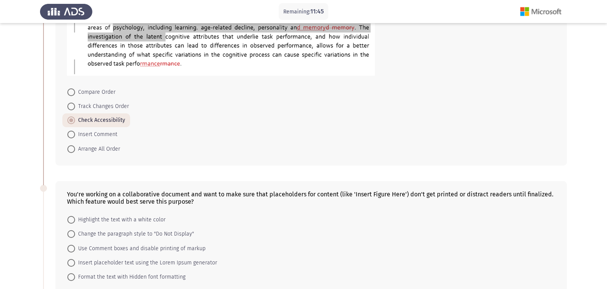
scroll to position [154, 0]
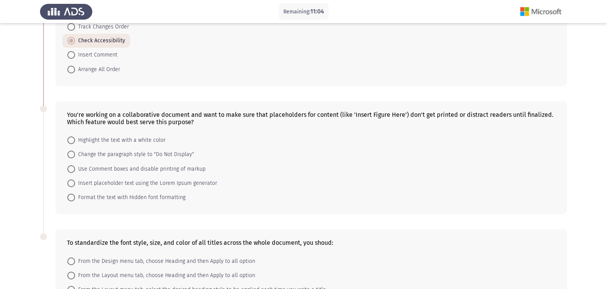
click at [173, 200] on span "Format the text with Hidden font formatting" at bounding box center [130, 197] width 110 height 9
click at [75, 200] on input "Format the text with Hidden font formatting" at bounding box center [71, 198] width 8 height 8
radio input "true"
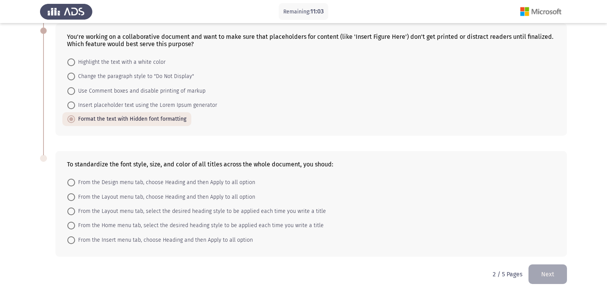
scroll to position [238, 0]
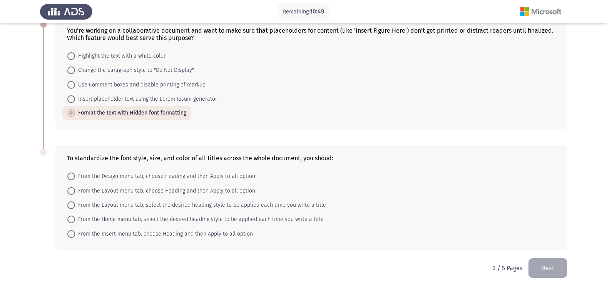
click at [117, 219] on span "From the Home menu tab, select the desired heading style to be applied each tim…" at bounding box center [199, 219] width 249 height 9
click at [75, 219] on input "From the Home menu tab, select the desired heading style to be applied each tim…" at bounding box center [71, 220] width 8 height 8
radio input "true"
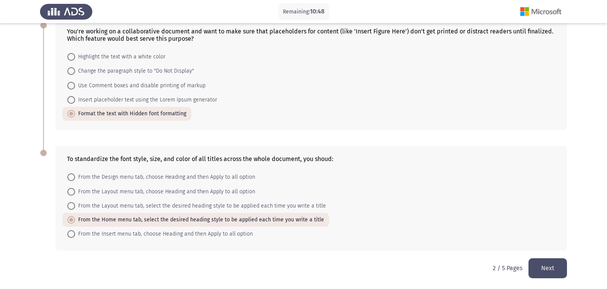
click at [537, 265] on button "Next" at bounding box center [548, 269] width 38 height 20
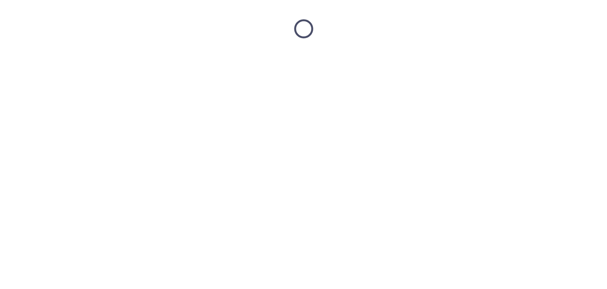
scroll to position [0, 0]
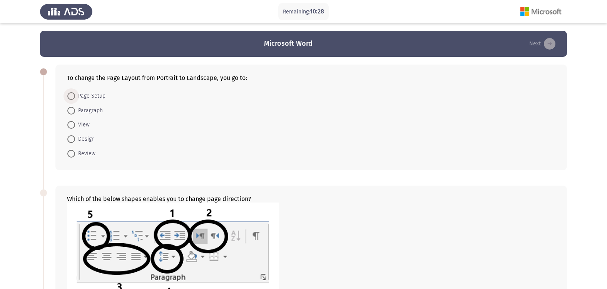
click at [99, 98] on span "Page Setup" at bounding box center [90, 96] width 30 height 9
click at [75, 98] on input "Page Setup" at bounding box center [71, 96] width 8 height 8
radio input "true"
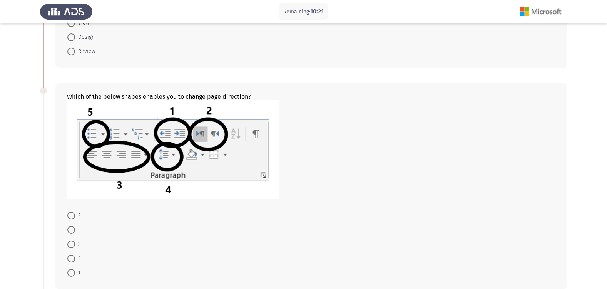
scroll to position [115, 0]
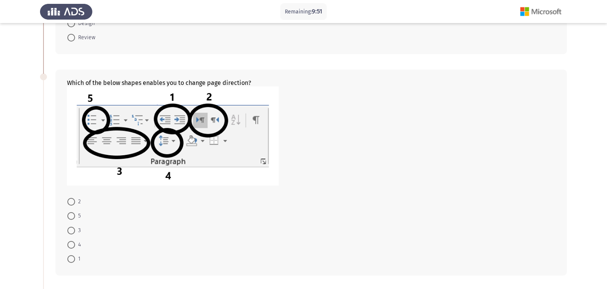
click at [80, 201] on span "2" at bounding box center [78, 201] width 6 height 9
click at [75, 201] on input "2" at bounding box center [71, 202] width 8 height 8
radio input "true"
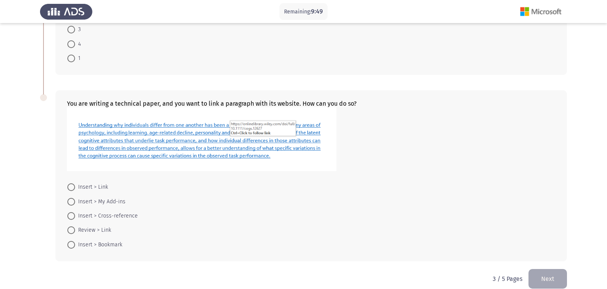
scroll to position [327, 0]
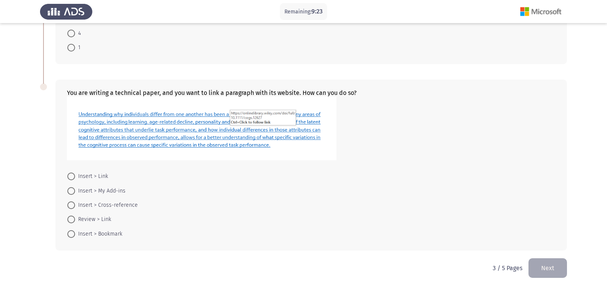
click at [96, 175] on span "Insert > Link" at bounding box center [91, 176] width 33 height 9
click at [75, 175] on input "Insert > Link" at bounding box center [71, 177] width 8 height 8
radio input "true"
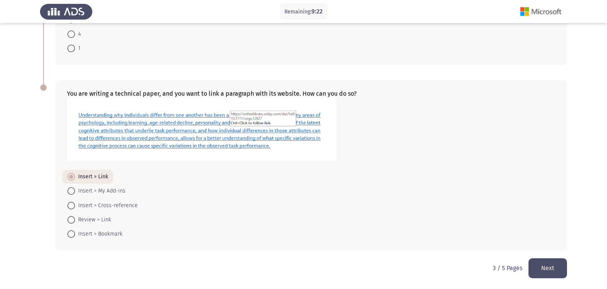
click at [547, 270] on button "Next" at bounding box center [548, 269] width 38 height 20
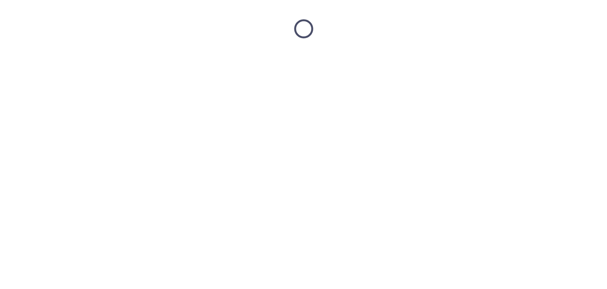
scroll to position [0, 0]
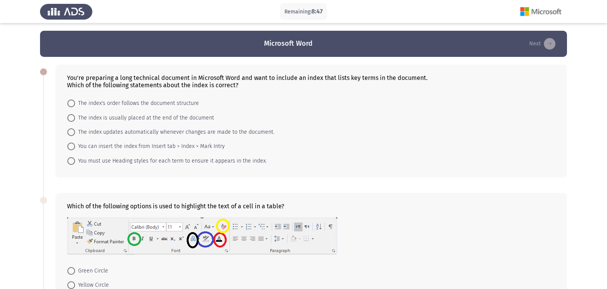
click at [122, 119] on span "The index is usually placed at the end of the document" at bounding box center [144, 118] width 139 height 9
click at [75, 119] on input "The index is usually placed at the end of the document" at bounding box center [71, 118] width 8 height 8
radio input "true"
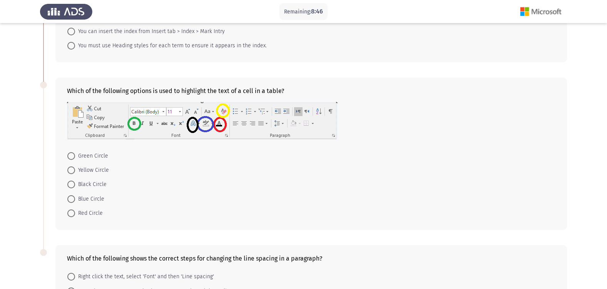
scroll to position [115, 0]
click at [85, 152] on span "Green Circle" at bounding box center [91, 155] width 33 height 9
click at [75, 152] on input "Green Circle" at bounding box center [71, 156] width 8 height 8
radio input "true"
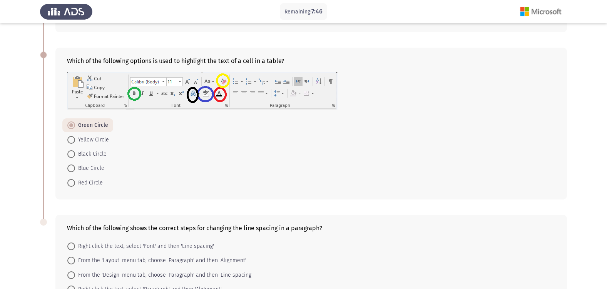
scroll to position [214, 0]
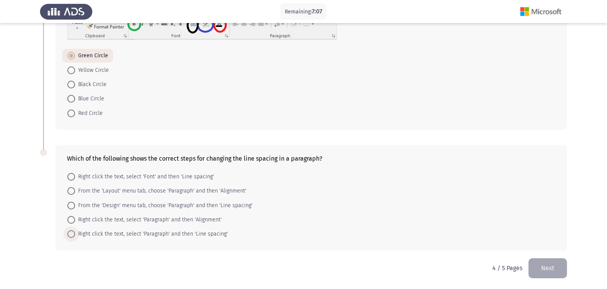
click at [101, 235] on span "Right click the text, select 'Paragraph' and then 'Line spacing'" at bounding box center [151, 234] width 153 height 9
click at [75, 235] on input "Right click the text, select 'Paragraph' and then 'Line spacing'" at bounding box center [71, 235] width 8 height 8
radio input "true"
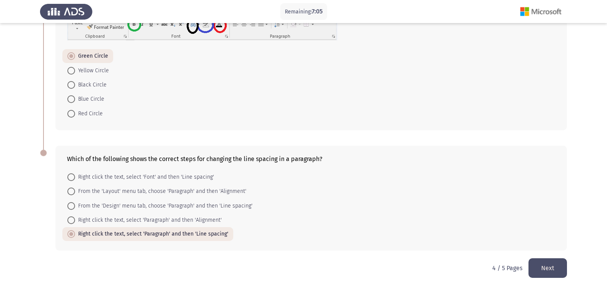
click at [554, 273] on button "Next" at bounding box center [548, 269] width 38 height 20
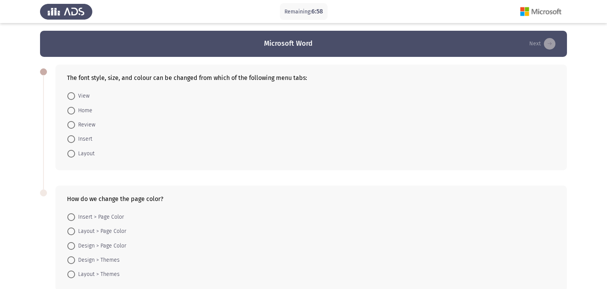
click at [87, 112] on span "Home" at bounding box center [83, 110] width 17 height 9
click at [75, 112] on input "Home" at bounding box center [71, 111] width 8 height 8
radio input "true"
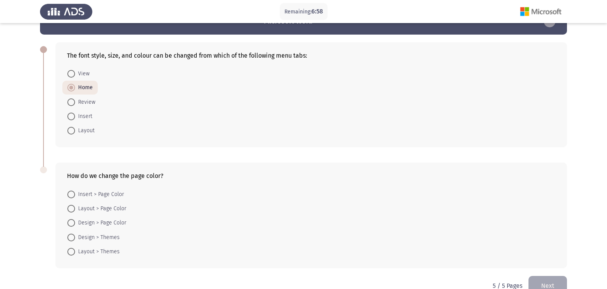
scroll to position [40, 0]
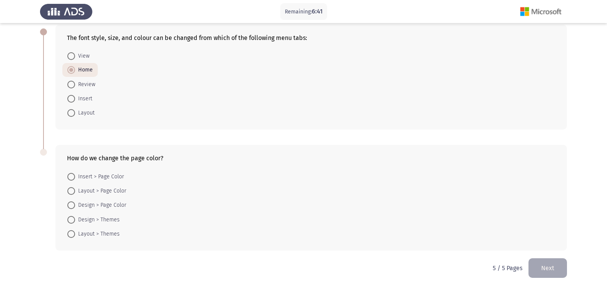
click at [90, 202] on span "Design > Page Color" at bounding box center [100, 205] width 51 height 9
click at [75, 202] on input "Design > Page Color" at bounding box center [71, 206] width 8 height 8
radio input "true"
click at [550, 267] on button "Next" at bounding box center [548, 269] width 38 height 20
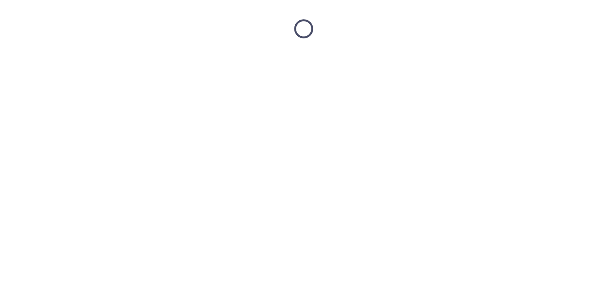
scroll to position [0, 0]
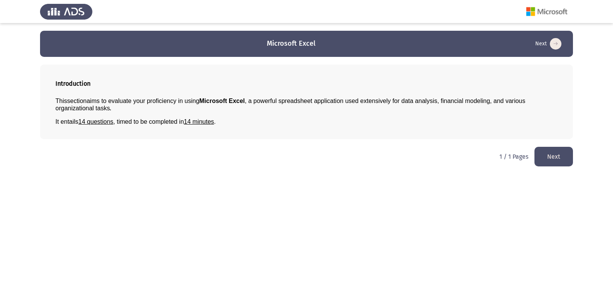
click at [549, 153] on button "Next" at bounding box center [553, 157] width 38 height 20
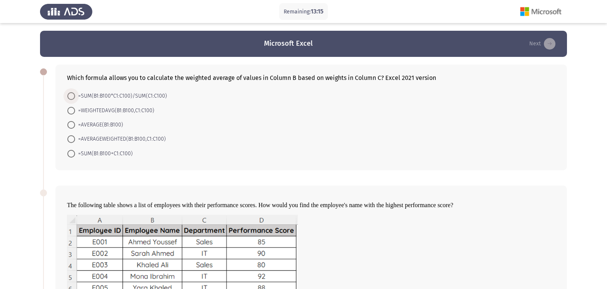
click at [141, 99] on span "=SUM(B1:B100*C1:C100)/SUM(C1:C100)" at bounding box center [121, 96] width 92 height 9
click at [75, 99] on input "=SUM(B1:B100*C1:C100)/SUM(C1:C100)" at bounding box center [71, 96] width 8 height 8
radio input "true"
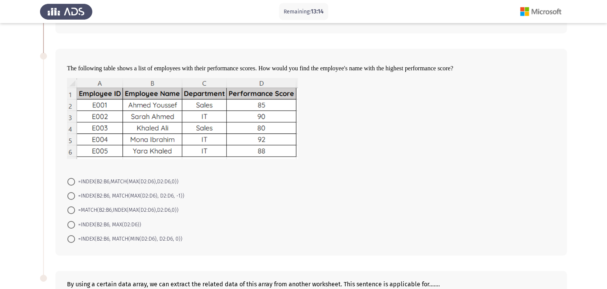
scroll to position [154, 0]
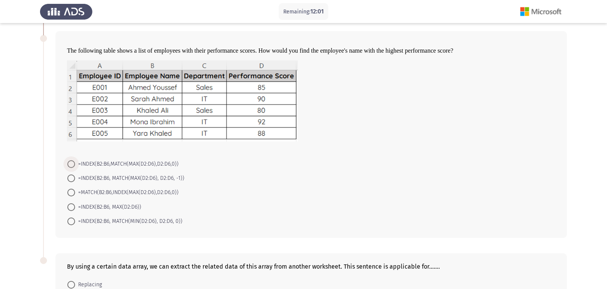
click at [83, 165] on span "=INDEX(B2:B6,MATCH(MAX(D2:D6),D2:D6,0))" at bounding box center [127, 164] width 104 height 9
click at [75, 165] on input "=INDEX(B2:B6,MATCH(MAX(D2:D6),D2:D6,0))" at bounding box center [71, 165] width 8 height 8
radio input "true"
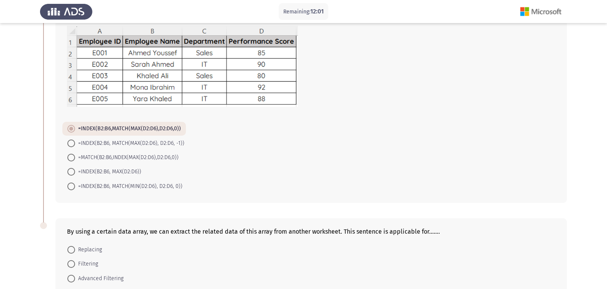
scroll to position [262, 0]
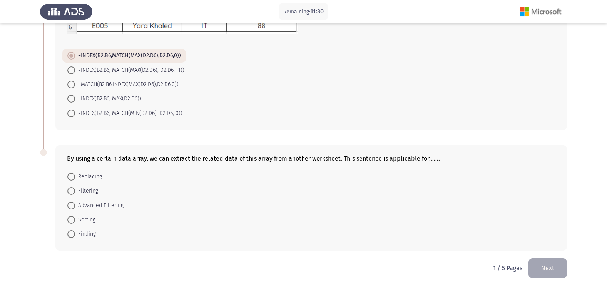
click at [116, 202] on span "Advanced Filtering" at bounding box center [99, 205] width 49 height 9
click at [75, 202] on input "Advanced Filtering" at bounding box center [71, 206] width 8 height 8
radio input "true"
click at [552, 270] on button "Next" at bounding box center [548, 269] width 38 height 20
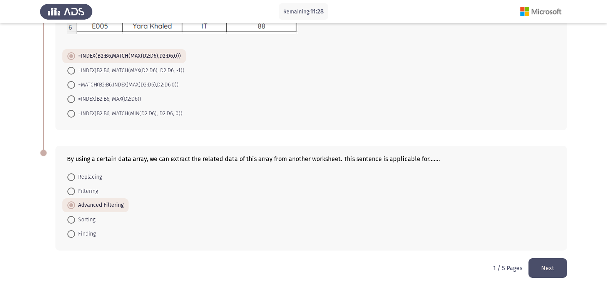
scroll to position [0, 0]
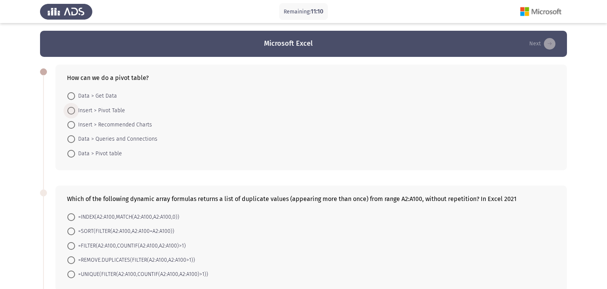
click at [110, 110] on span "Insert > Pivot Table" at bounding box center [100, 110] width 50 height 9
click at [75, 110] on input "Insert > Pivot Table" at bounding box center [71, 111] width 8 height 8
radio input "true"
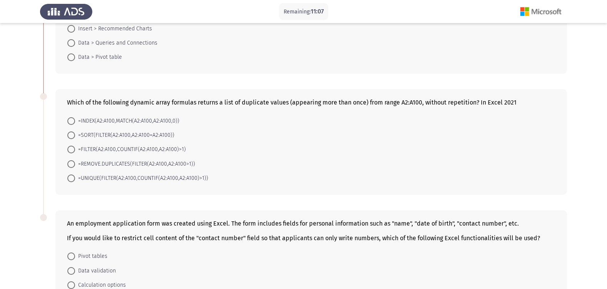
scroll to position [115, 0]
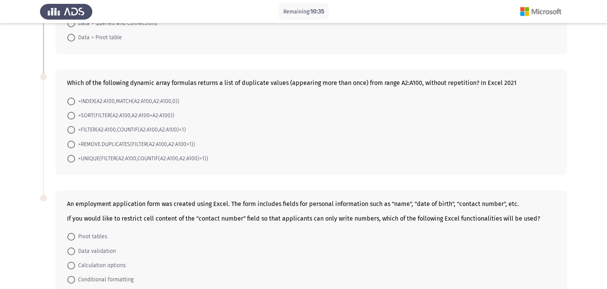
click at [135, 161] on span "=UNIQUE(FILTER(A2:A100,COUNTIF(A2:A100,A2:A100)>1))" at bounding box center [141, 158] width 133 height 9
click at [75, 161] on input "=UNIQUE(FILTER(A2:A100,COUNTIF(A2:A100,A2:A100)>1))" at bounding box center [71, 159] width 8 height 8
radio input "true"
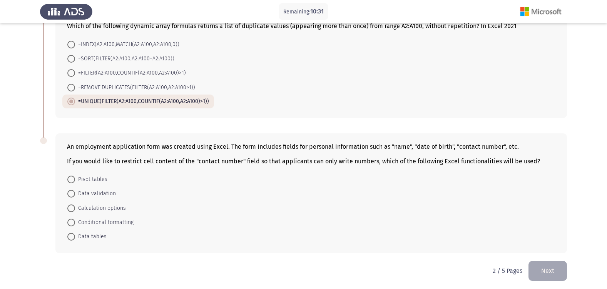
scroll to position [175, 0]
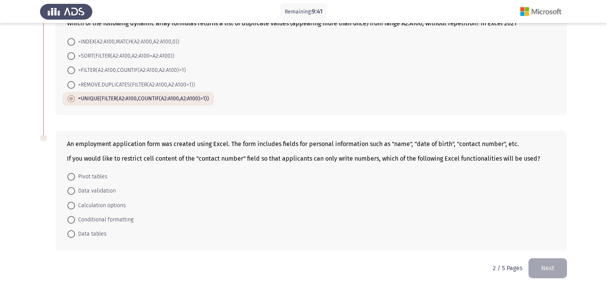
click at [102, 191] on span "Data validation" at bounding box center [95, 191] width 41 height 9
click at [75, 191] on input "Data validation" at bounding box center [71, 191] width 8 height 8
radio input "true"
click at [548, 270] on button "Next" at bounding box center [548, 269] width 38 height 20
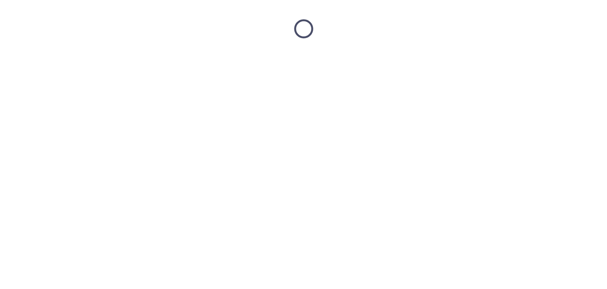
scroll to position [0, 0]
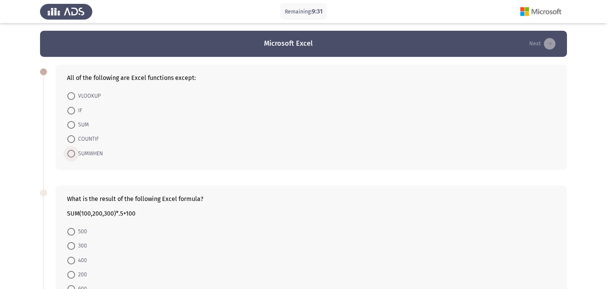
click at [100, 157] on span "SUMWHEN" at bounding box center [89, 153] width 28 height 9
click at [75, 157] on input "SUMWHEN" at bounding box center [71, 154] width 8 height 8
radio input "true"
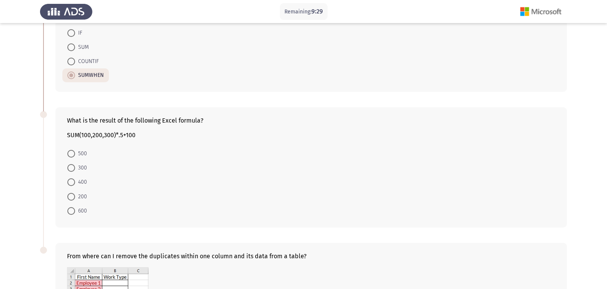
scroll to position [77, 0]
click at [82, 185] on span "400" at bounding box center [81, 183] width 12 height 9
click at [75, 185] on input "400" at bounding box center [71, 183] width 8 height 8
radio input "true"
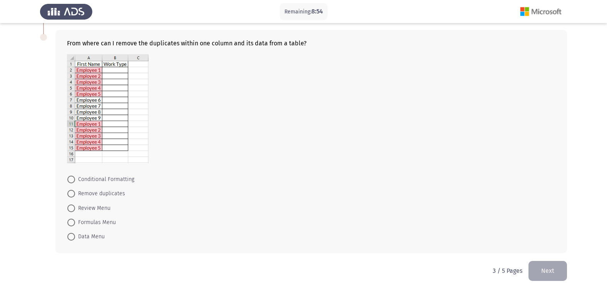
scroll to position [293, 0]
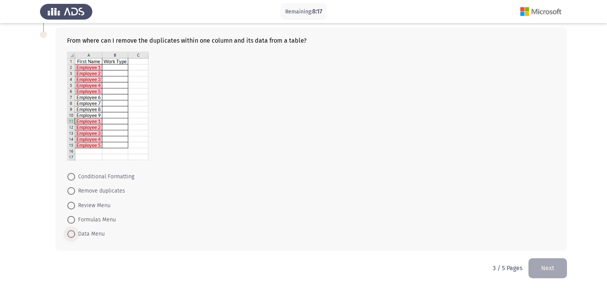
click at [93, 234] on span "Data Menu" at bounding box center [90, 234] width 30 height 9
click at [75, 234] on input "Data Menu" at bounding box center [71, 235] width 8 height 8
radio input "true"
click at [537, 265] on button "Next" at bounding box center [548, 269] width 38 height 20
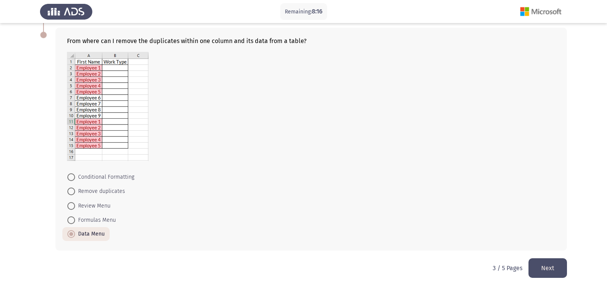
scroll to position [0, 0]
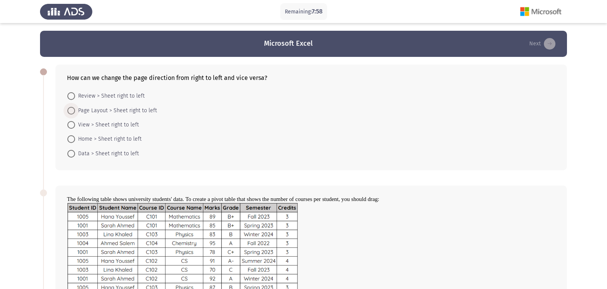
click at [115, 112] on span "Page Layout > Sheet right to left" at bounding box center [116, 110] width 82 height 9
click at [75, 112] on input "Page Layout > Sheet right to left" at bounding box center [71, 111] width 8 height 8
radio input "true"
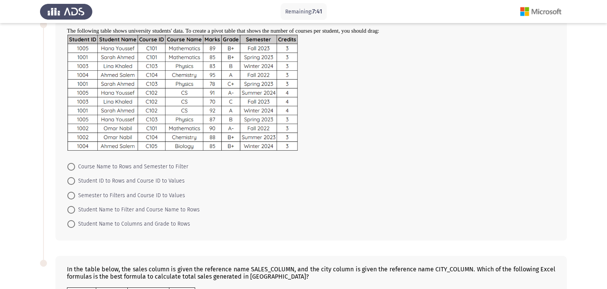
scroll to position [154, 0]
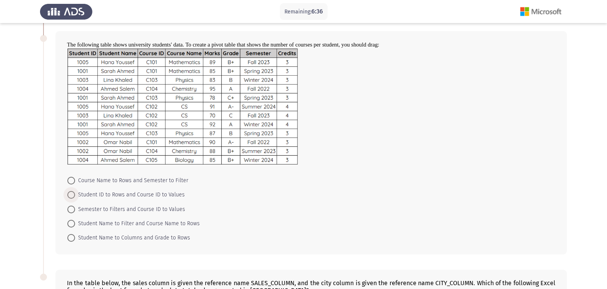
click at [106, 197] on span "Student ID to Rows and Course ID to Values" at bounding box center [130, 195] width 110 height 9
click at [75, 197] on input "Student ID to Rows and Course ID to Values" at bounding box center [71, 195] width 8 height 8
radio input "true"
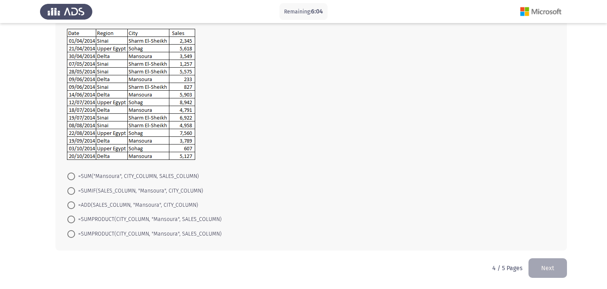
scroll to position [388, 0]
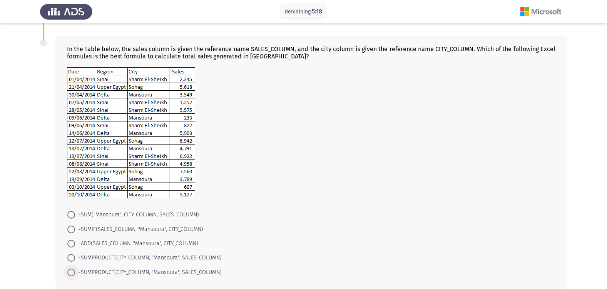
click at [172, 273] on span "=SUMPRODUCT(CITY_COLUMN, "Mansoura", SALES_COLUMN)" at bounding box center [148, 272] width 147 height 9
click at [75, 273] on input "=SUMPRODUCT(CITY_COLUMN, "Mansoura", SALES_COLUMN)" at bounding box center [71, 273] width 8 height 8
radio input "true"
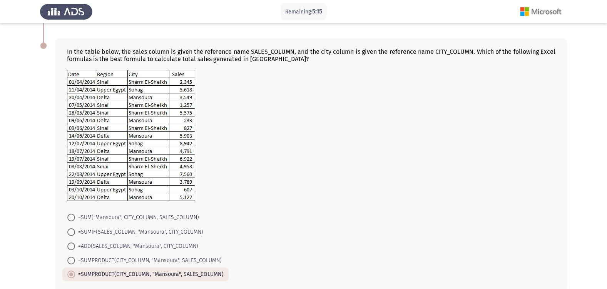
scroll to position [426, 0]
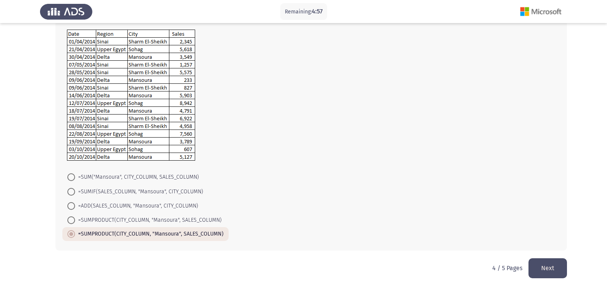
click at [547, 270] on button "Next" at bounding box center [548, 269] width 38 height 20
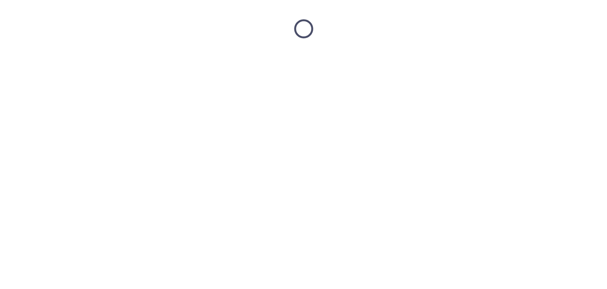
scroll to position [0, 0]
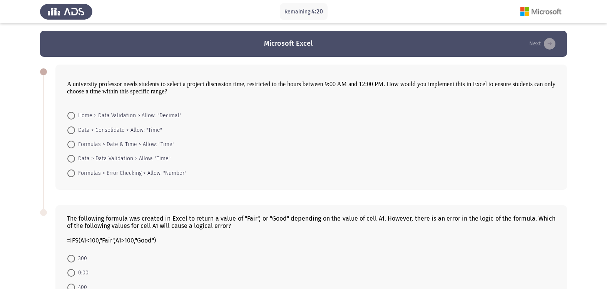
click at [139, 161] on span "Data > Data Validation > Allow: "Time"" at bounding box center [122, 158] width 95 height 9
click at [75, 161] on input "Data > Data Validation > Allow: "Time"" at bounding box center [71, 159] width 8 height 8
radio input "true"
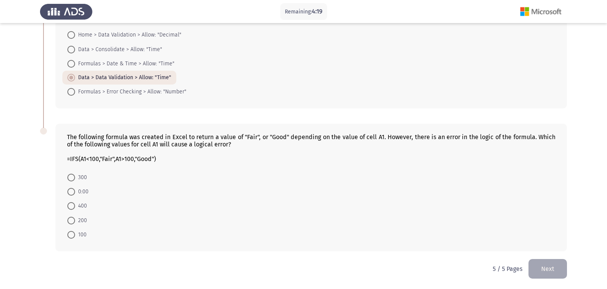
scroll to position [82, 0]
click at [78, 236] on span "100" at bounding box center [81, 234] width 12 height 9
click at [75, 236] on input "100" at bounding box center [71, 235] width 8 height 8
radio input "true"
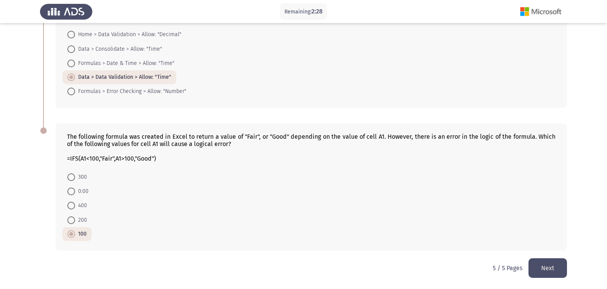
click at [542, 270] on button "Next" at bounding box center [548, 269] width 38 height 20
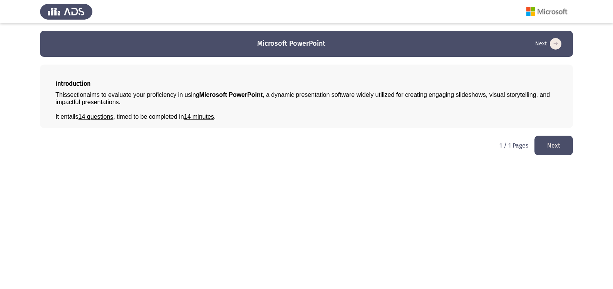
click at [557, 149] on button "Next" at bounding box center [553, 146] width 38 height 20
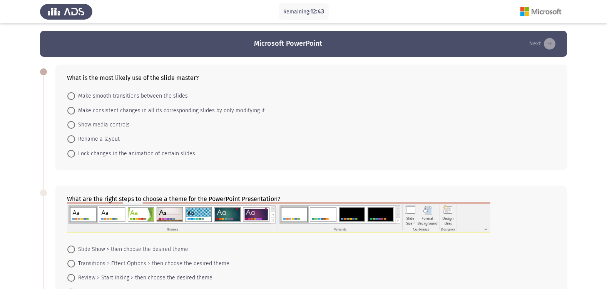
click at [211, 113] on span "Make consistent changes in all its corresponding slides by only modifying it" at bounding box center [170, 110] width 190 height 9
click at [75, 113] on input "Make consistent changes in all its corresponding slides by only modifying it" at bounding box center [71, 111] width 8 height 8
radio input "true"
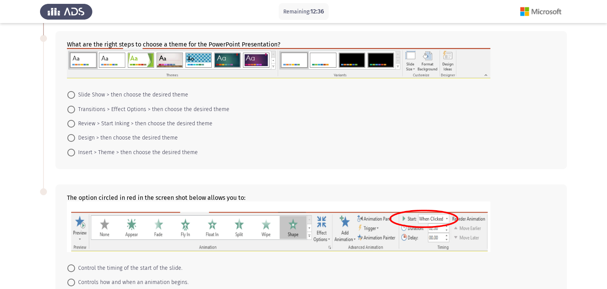
scroll to position [115, 0]
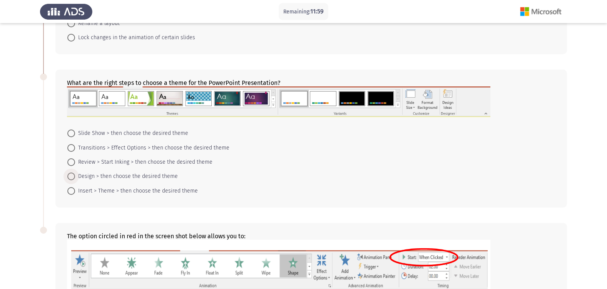
click at [141, 179] on span "Design > then choose the desired theme" at bounding box center [126, 176] width 103 height 9
click at [75, 179] on input "Design > then choose the desired theme" at bounding box center [71, 177] width 8 height 8
radio input "true"
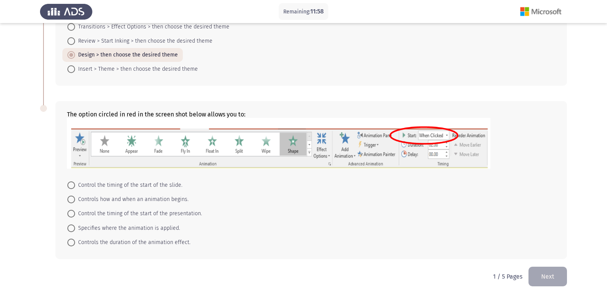
scroll to position [245, 0]
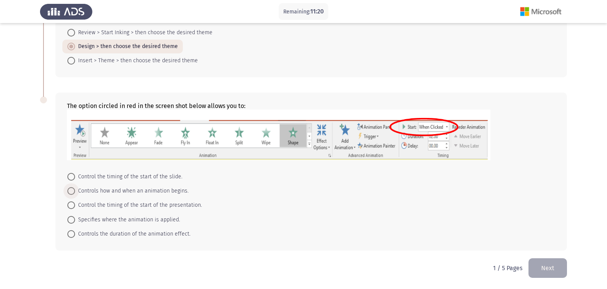
click at [175, 187] on span "Controls how and when an animation begins." at bounding box center [132, 191] width 114 height 9
click at [75, 187] on input "Controls how and when an animation begins." at bounding box center [71, 191] width 8 height 8
radio input "true"
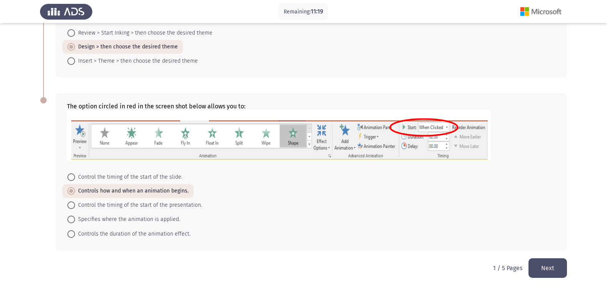
click at [545, 271] on button "Next" at bounding box center [548, 269] width 38 height 20
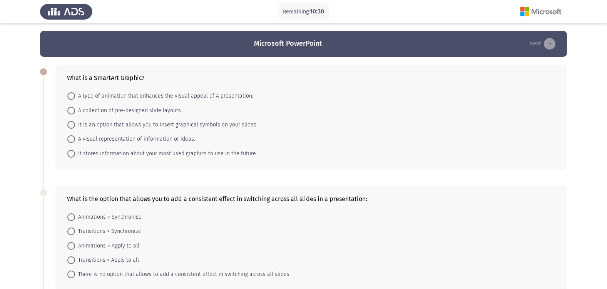
click at [104, 139] on span "A visual representation of information or ideas." at bounding box center [135, 139] width 120 height 9
click at [75, 139] on input "A visual representation of information or ideas." at bounding box center [71, 139] width 8 height 8
radio input "true"
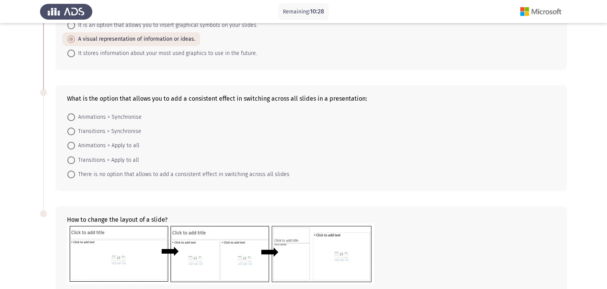
scroll to position [32, 0]
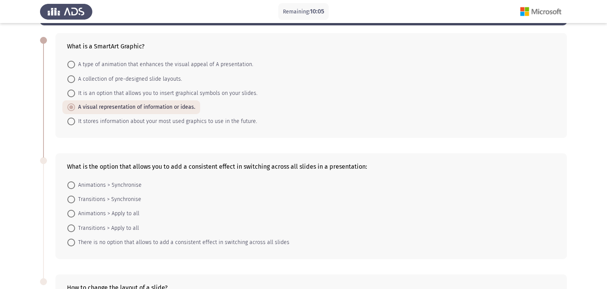
click at [131, 216] on span "Animations > Apply to all" at bounding box center [107, 213] width 64 height 9
click at [75, 216] on input "Animations > Apply to all" at bounding box center [71, 214] width 8 height 8
radio input "true"
click at [124, 226] on span "Transitions > Apply to all" at bounding box center [107, 227] width 64 height 9
click at [75, 226] on input "Transitions > Apply to all" at bounding box center [71, 228] width 8 height 8
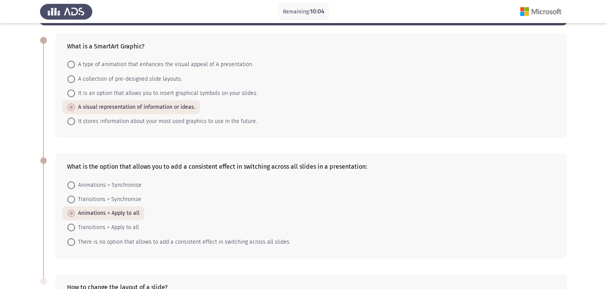
radio input "true"
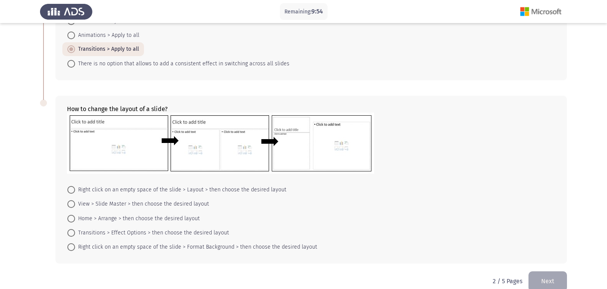
scroll to position [223, 0]
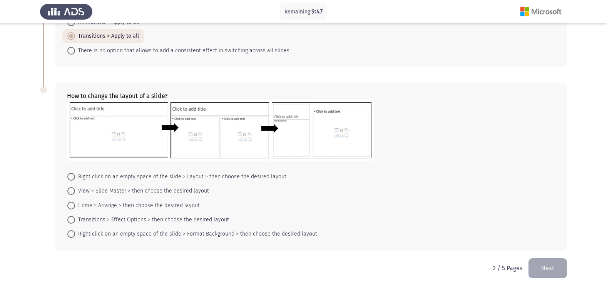
click at [248, 180] on span "Right click on an empty space of the slide > Layout > then choose the desired l…" at bounding box center [180, 176] width 211 height 9
click at [75, 180] on input "Right click on an empty space of the slide > Layout > then choose the desired l…" at bounding box center [71, 177] width 8 height 8
radio input "true"
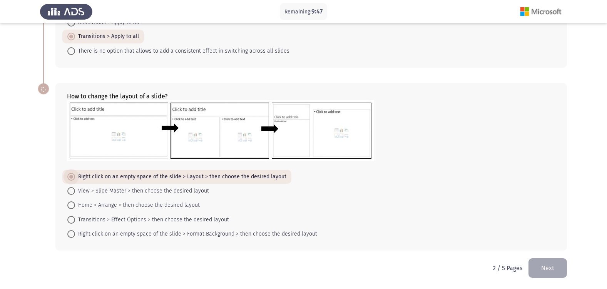
scroll to position [223, 0]
click at [562, 266] on button "Next" at bounding box center [548, 269] width 38 height 20
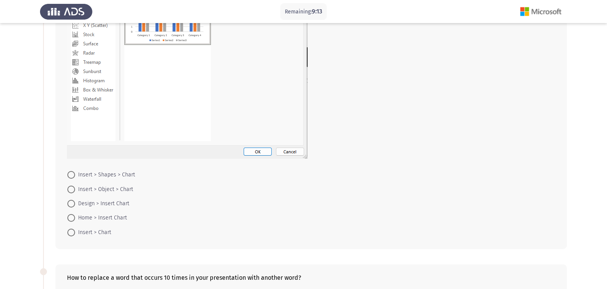
scroll to position [154, 0]
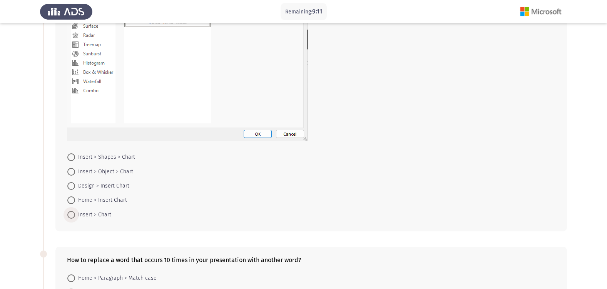
click at [101, 214] on span "Insert > Chart" at bounding box center [93, 215] width 36 height 9
click at [75, 214] on input "Insert > Chart" at bounding box center [71, 215] width 8 height 8
radio input "true"
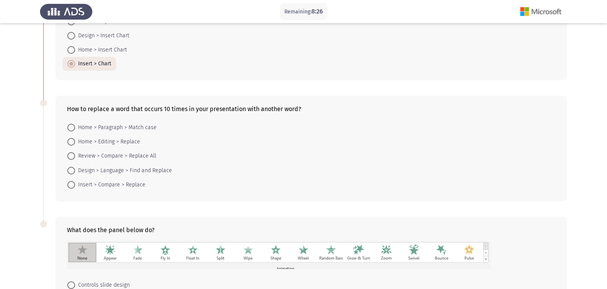
scroll to position [298, 0]
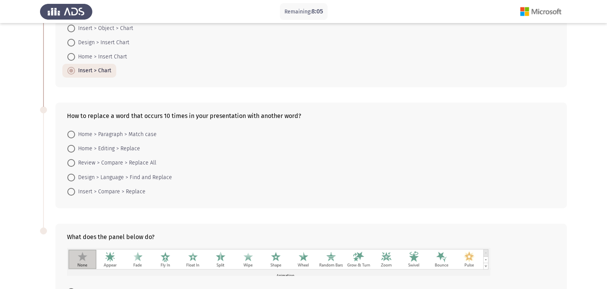
click at [130, 151] on span "Home > Editing > Replace" at bounding box center [107, 148] width 65 height 9
click at [75, 151] on input "Home > Editing > Replace" at bounding box center [71, 149] width 8 height 8
radio input "true"
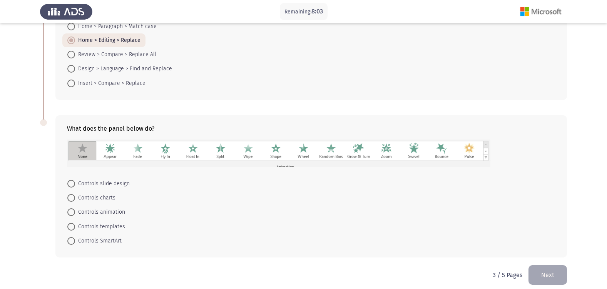
scroll to position [413, 0]
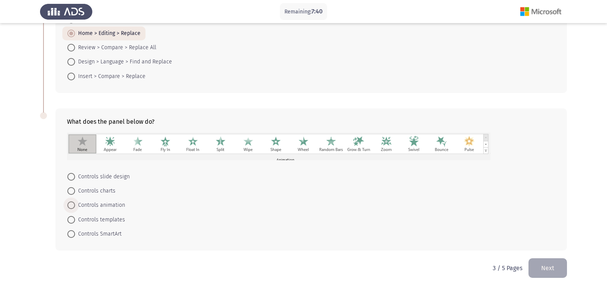
click at [114, 206] on span "Controls animation" at bounding box center [100, 205] width 50 height 9
click at [75, 206] on input "Controls animation" at bounding box center [71, 206] width 8 height 8
radio input "true"
click at [544, 273] on button "Next" at bounding box center [548, 269] width 38 height 20
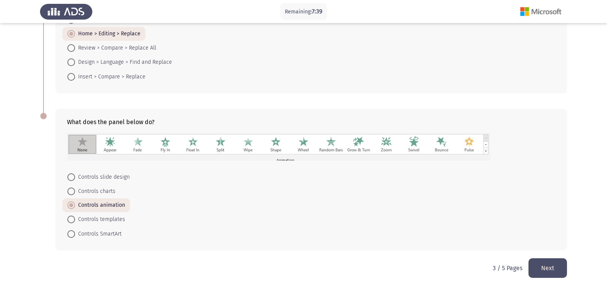
scroll to position [0, 0]
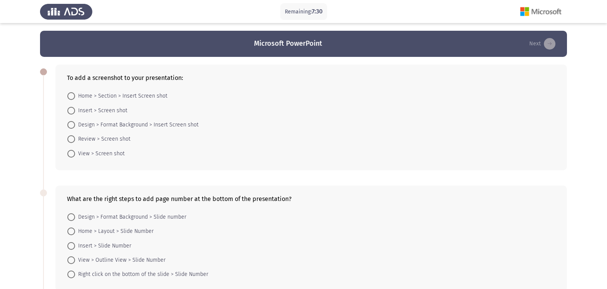
click at [122, 113] on span "Insert > Screen shot" at bounding box center [101, 110] width 52 height 9
click at [75, 113] on input "Insert > Screen shot" at bounding box center [71, 111] width 8 height 8
radio input "true"
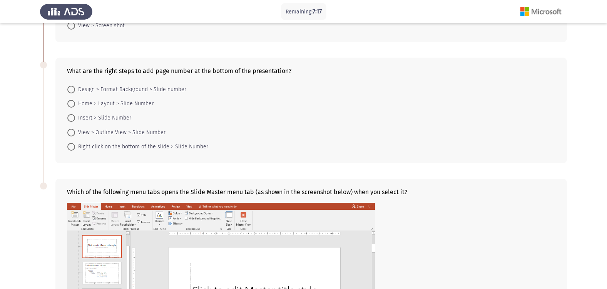
scroll to position [115, 0]
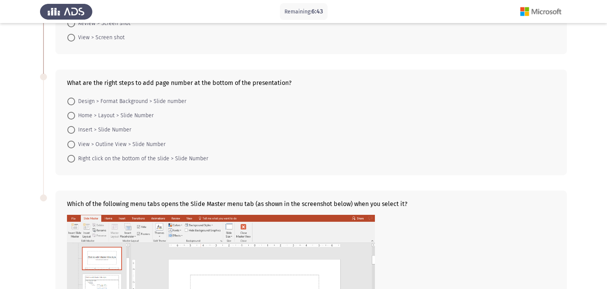
click at [116, 132] on span "Insert > Slide Number" at bounding box center [103, 129] width 56 height 9
click at [75, 132] on input "Insert > Slide Number" at bounding box center [71, 130] width 8 height 8
radio input "true"
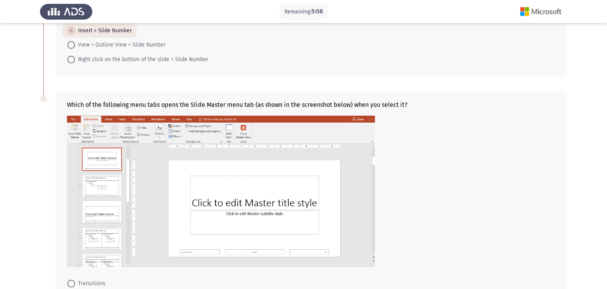
scroll to position [308, 0]
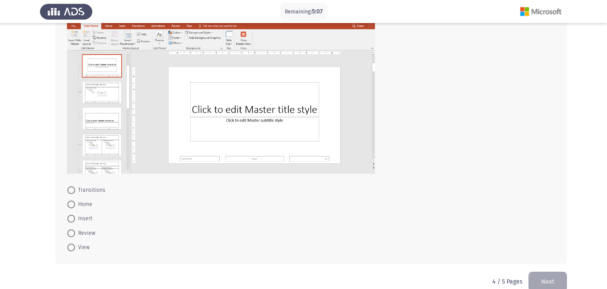
click at [91, 247] on mat-radio-button "View" at bounding box center [78, 248] width 32 height 14
click at [88, 249] on span "View" at bounding box center [82, 247] width 15 height 9
click at [75, 249] on input "View" at bounding box center [71, 248] width 8 height 8
radio input "true"
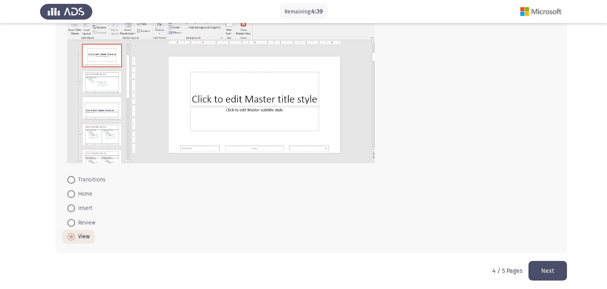
scroll to position [321, 0]
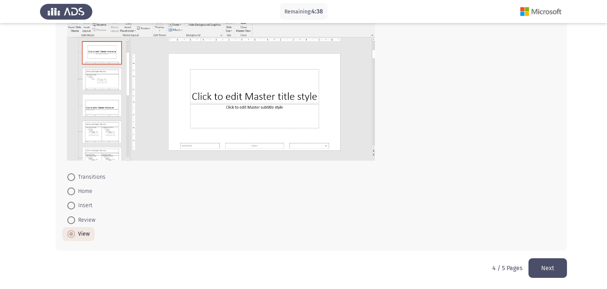
click at [550, 268] on button "Next" at bounding box center [548, 269] width 38 height 20
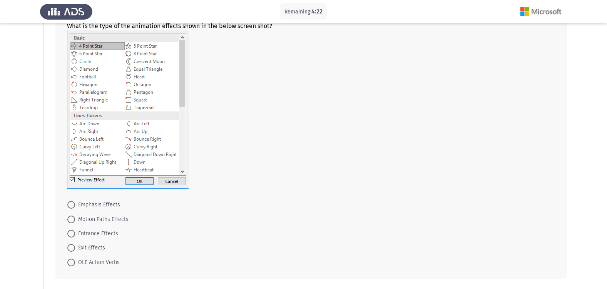
scroll to position [38, 0]
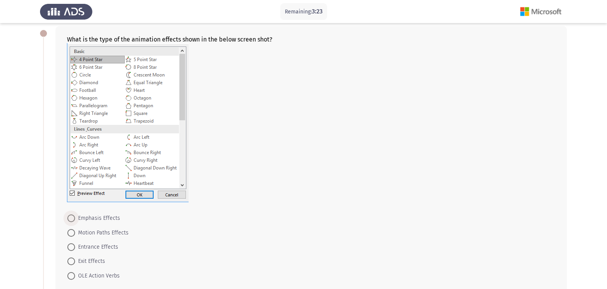
click at [100, 218] on span "Emphasis Effects" at bounding box center [97, 218] width 45 height 9
click at [75, 218] on input "Emphasis Effects" at bounding box center [71, 219] width 8 height 8
radio input "true"
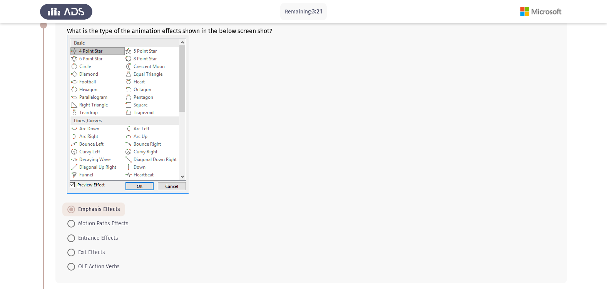
scroll to position [201, 0]
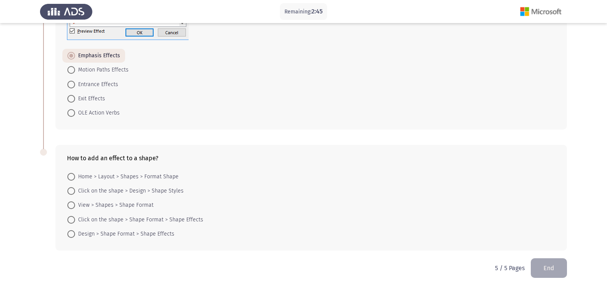
click at [101, 218] on span "Click on the shape > Shape Format > Shape Effects" at bounding box center [139, 220] width 128 height 9
click at [75, 218] on input "Click on the shape > Shape Format > Shape Effects" at bounding box center [71, 220] width 8 height 8
radio input "true"
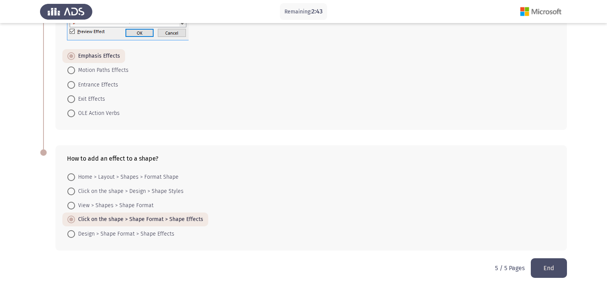
click at [555, 271] on button "End" at bounding box center [549, 269] width 36 height 20
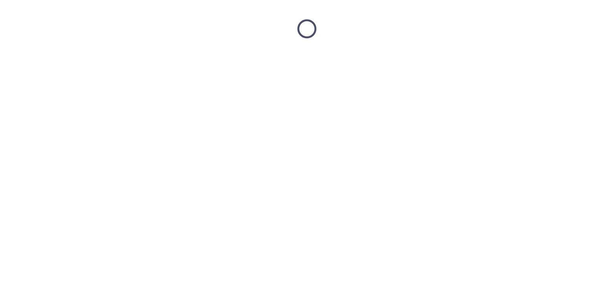
scroll to position [0, 0]
